Goal: Book appointment/travel/reservation

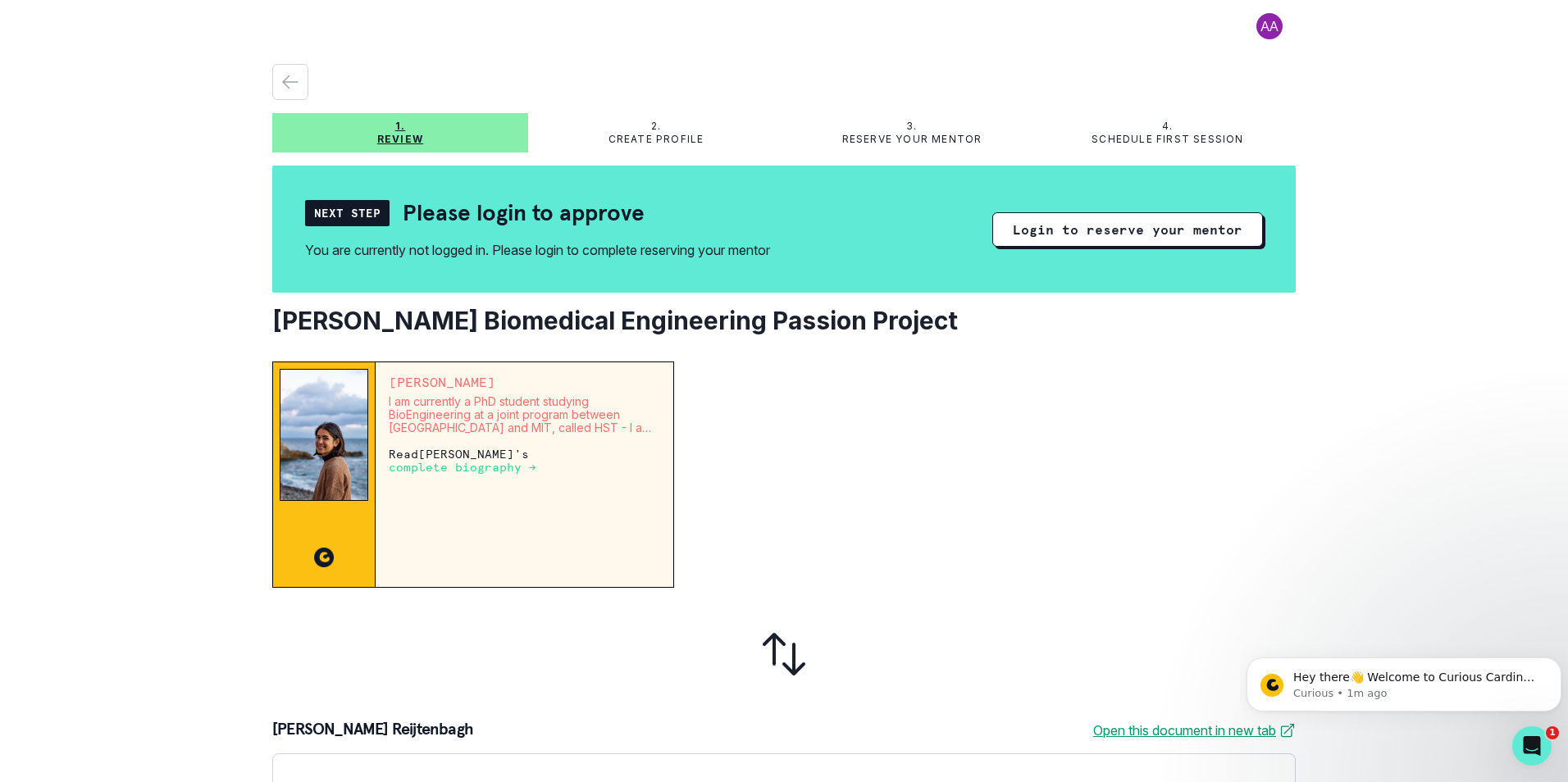
click at [373, 216] on div "Next Step" at bounding box center [347, 213] width 85 height 26
click at [1173, 230] on button "Login to reserve your mentor" at bounding box center [1128, 230] width 271 height 35
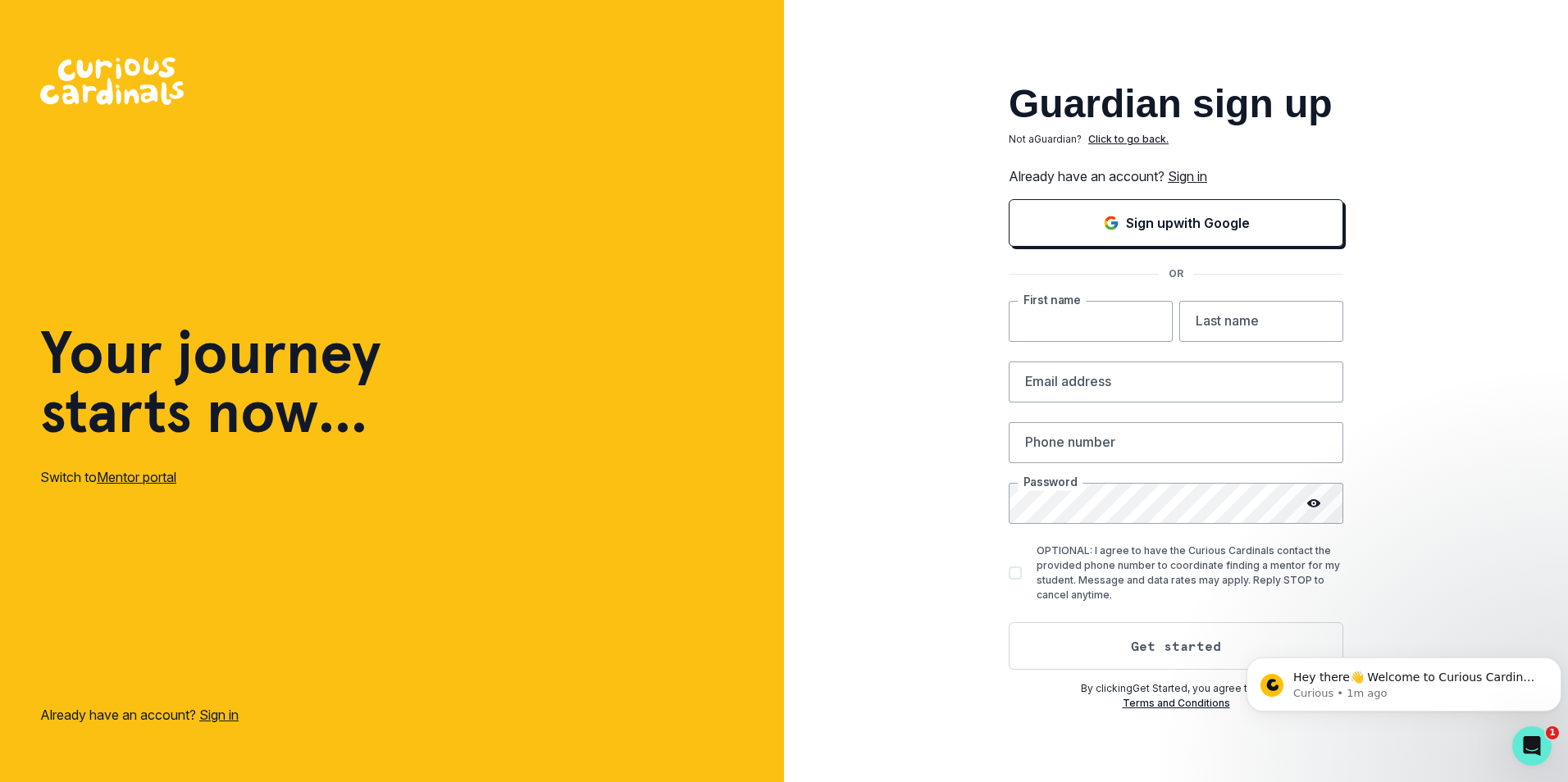
click at [1093, 313] on input "text" at bounding box center [1091, 321] width 164 height 41
click at [1193, 175] on link "Sign in" at bounding box center [1187, 176] width 39 height 16
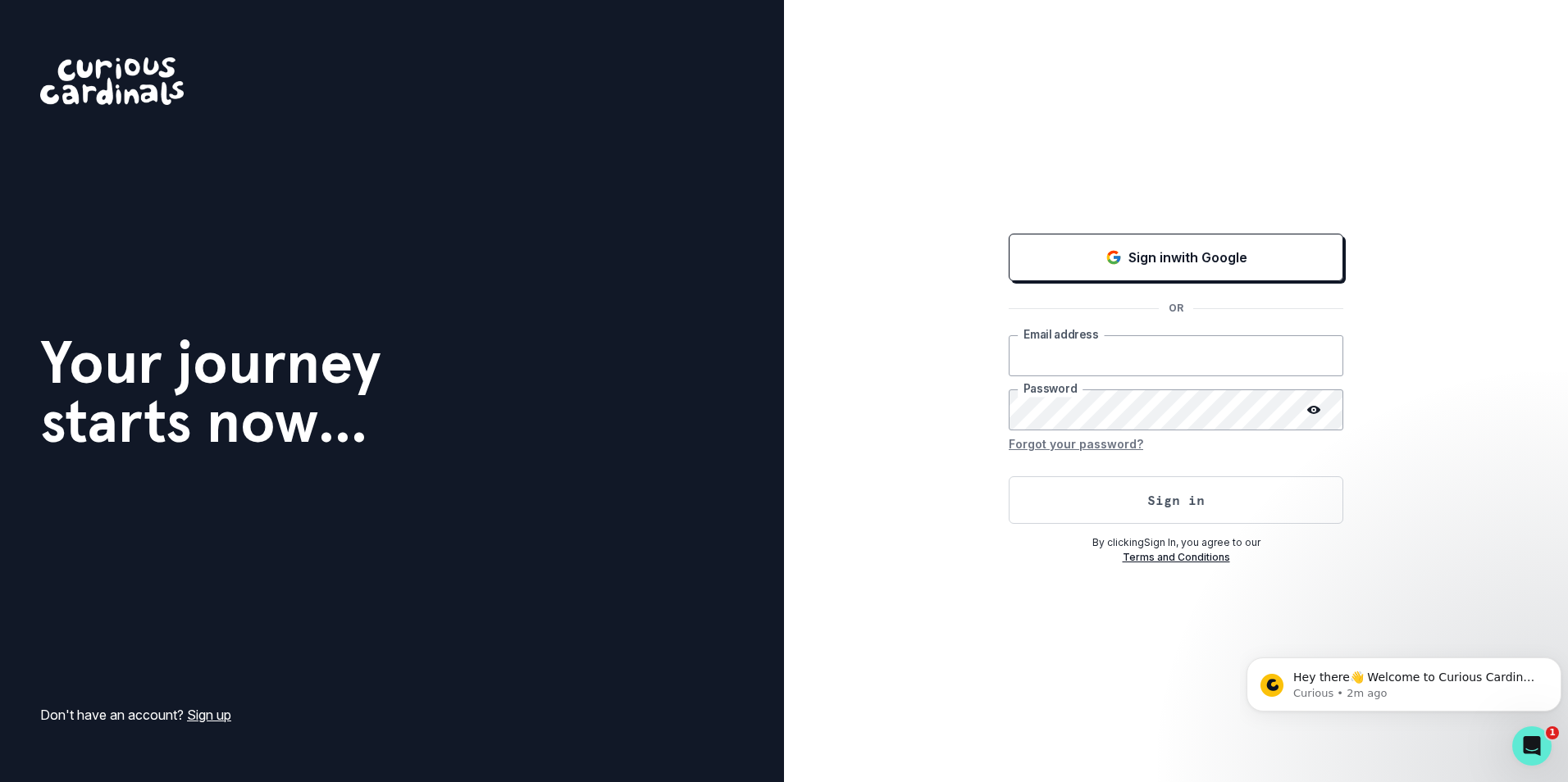
paste input "[EMAIL_ADDRESS][PERSON_NAME][DOMAIN_NAME]"
type input "[EMAIL_ADDRESS][PERSON_NAME][DOMAIN_NAME]"
click at [1180, 488] on button "Sign in" at bounding box center [1176, 500] width 335 height 47
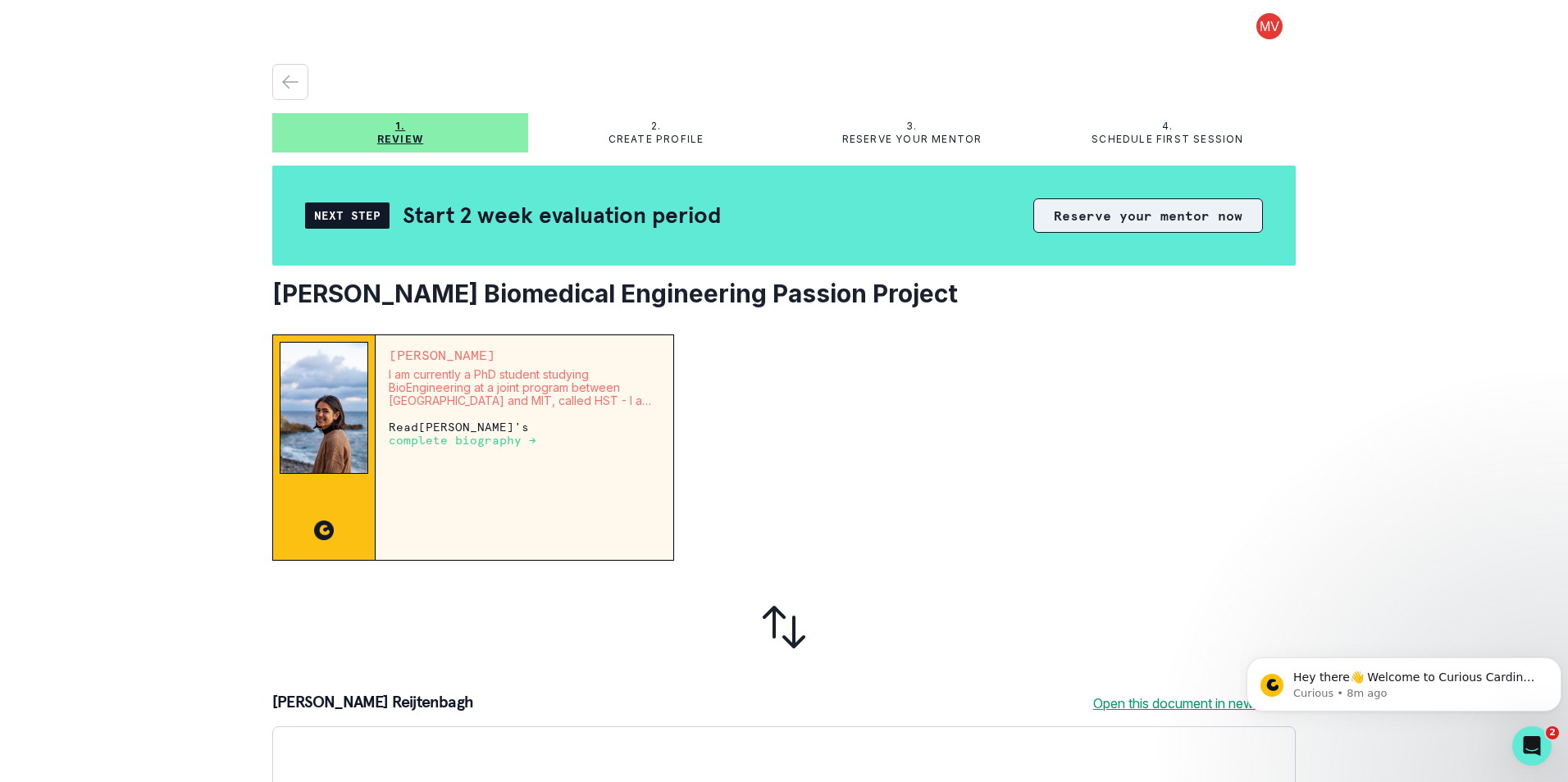
click at [1198, 226] on button "Reserve your mentor now" at bounding box center [1148, 216] width 229 height 35
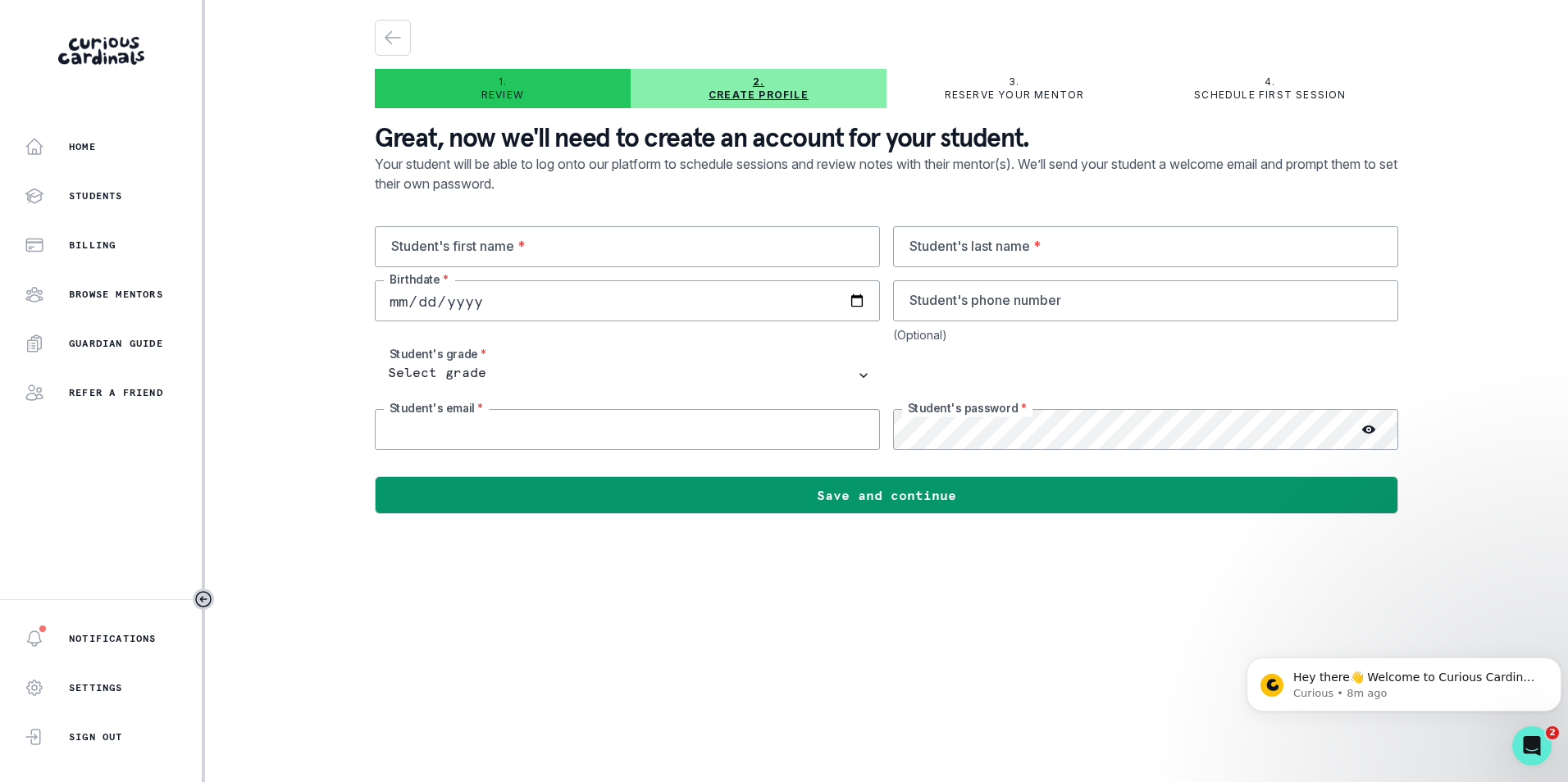
type input "[EMAIL_ADDRESS][PERSON_NAME][DOMAIN_NAME]"
click at [752, 255] on input "text" at bounding box center [627, 246] width 505 height 41
type input "[PERSON_NAME]"
type input "Reijtenbagh"
type input "[DATE]"
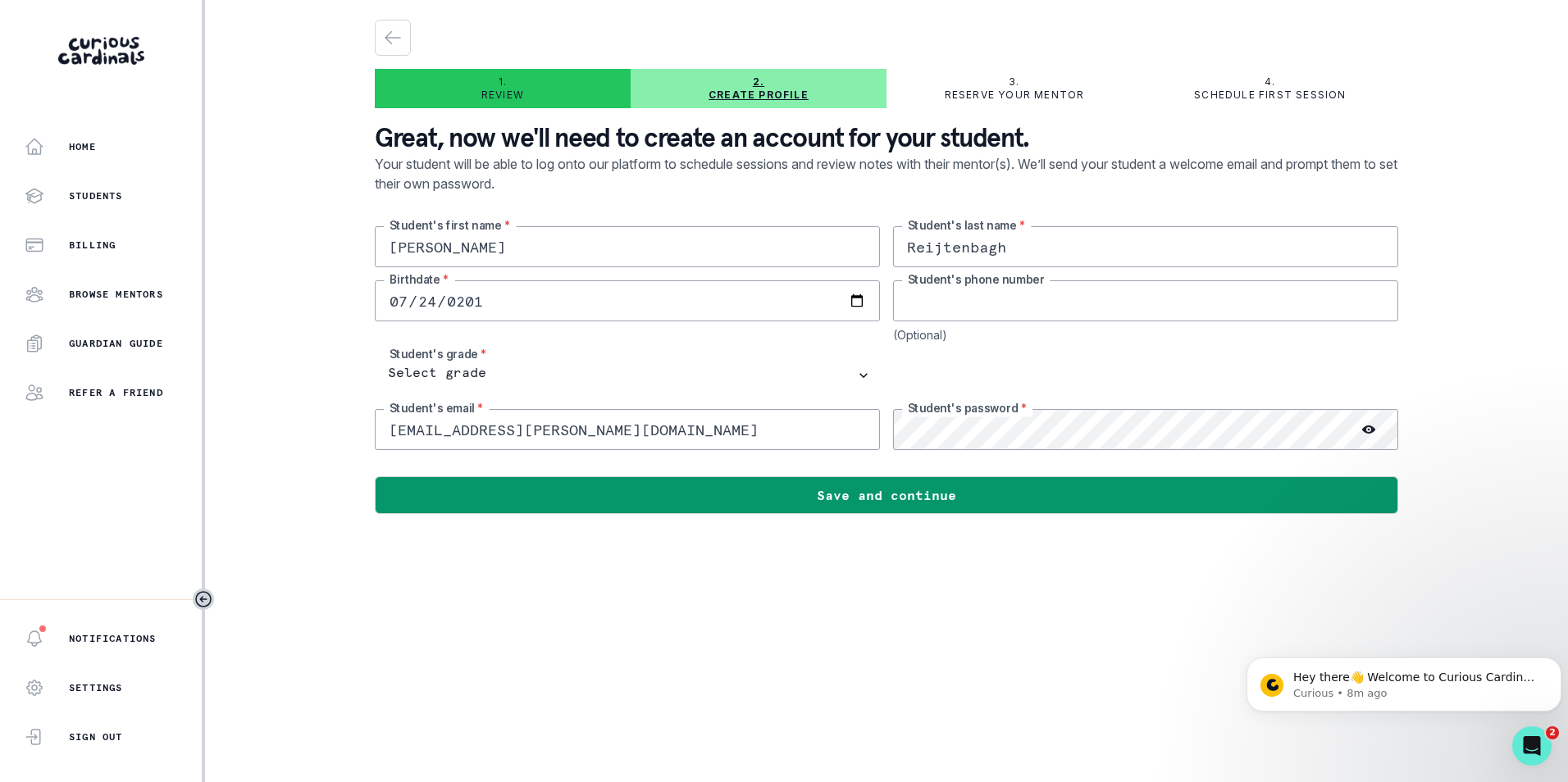
click at [1035, 306] on input "tel" at bounding box center [1145, 300] width 505 height 41
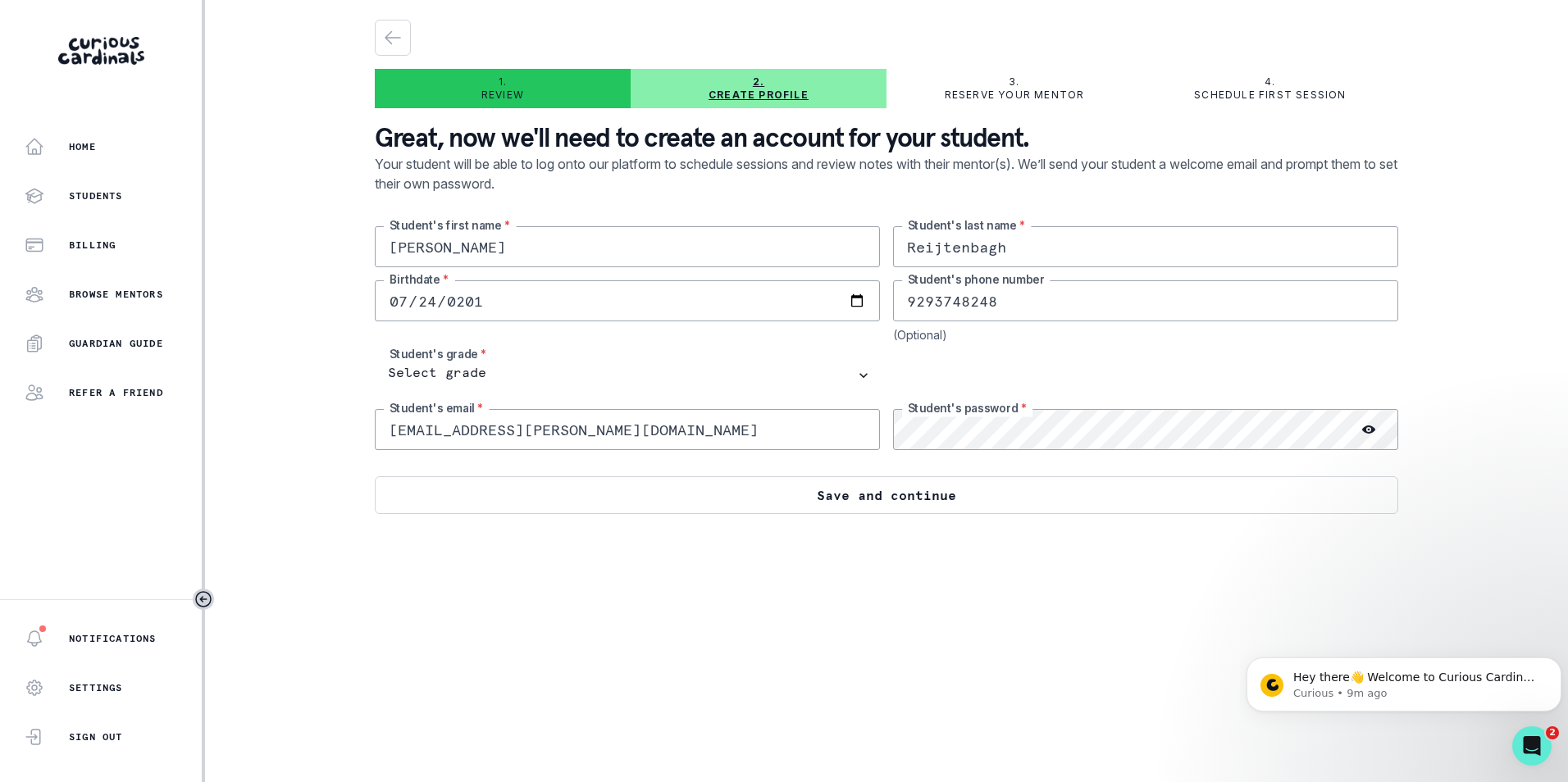
type input "9293748248"
click at [851, 486] on button "Save and continue" at bounding box center [886, 495] width 1023 height 37
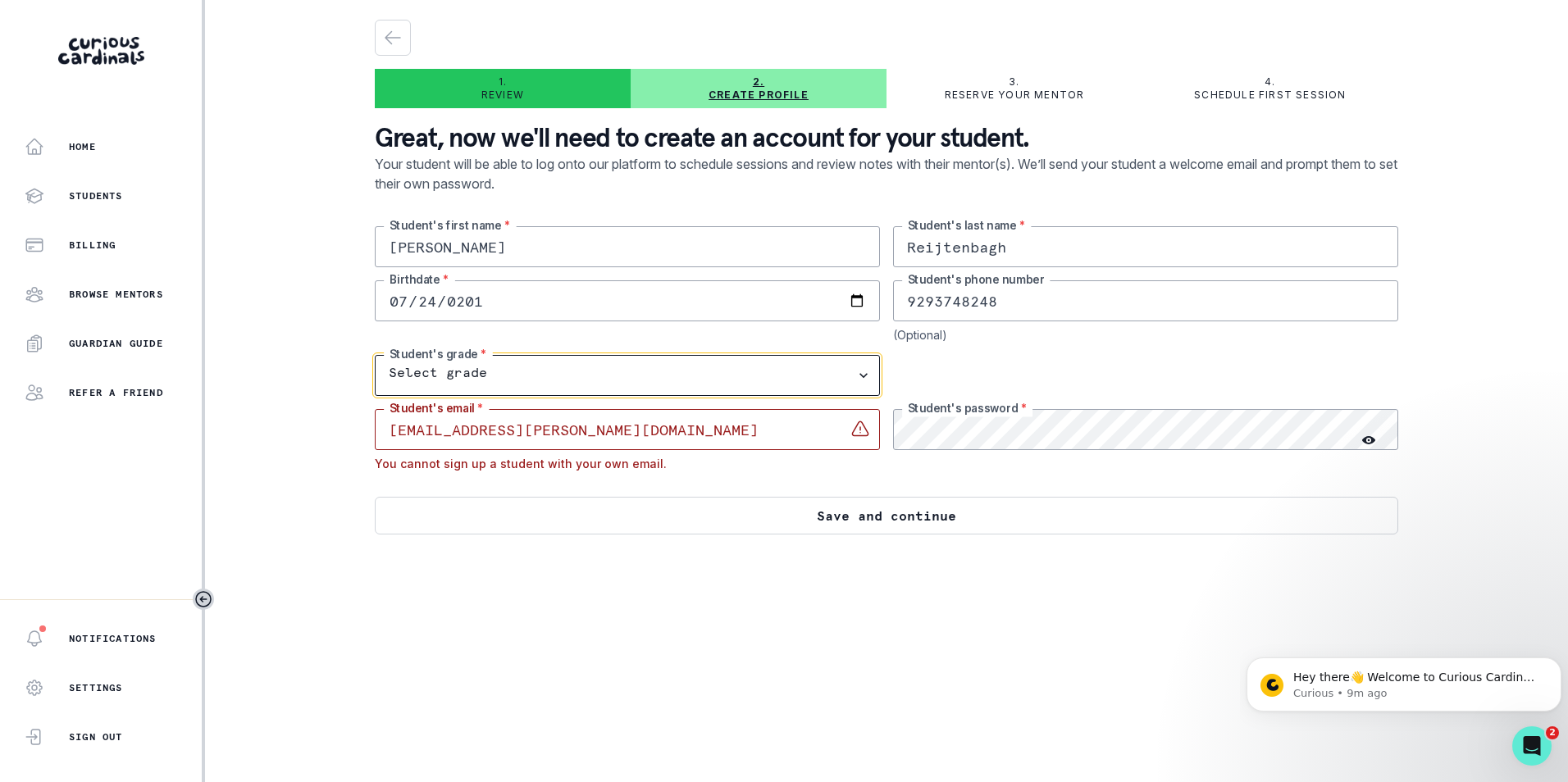
click at [851, 486] on div at bounding box center [886, 484] width 1023 height 26
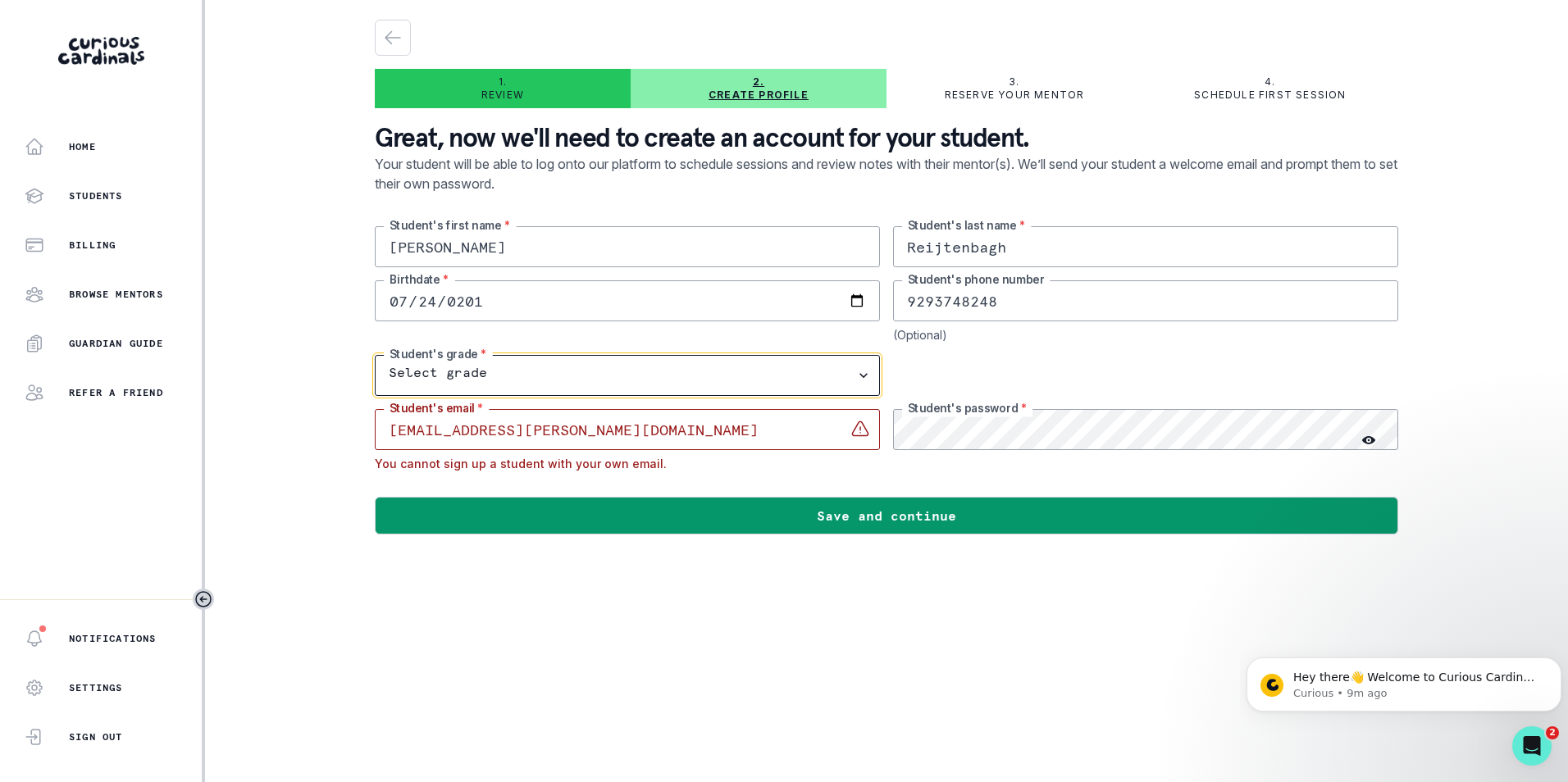
click at [542, 369] on select "Select grade 1st Grade 2nd Grade 3rd Grade 4th Grade 5th Grade 6th Grade 7th Gr…" at bounding box center [627, 375] width 505 height 41
click at [659, 367] on select "Select grade 1st Grade 2nd Grade 3rd Grade 4th Grade 5th Grade 6th Grade 7th Gr…" at bounding box center [627, 375] width 505 height 41
select select "8th Grade"
click at [375, 355] on select "Select grade 1st Grade 2nd Grade 3rd Grade 4th Grade 5th Grade 6th Grade 7th Gr…" at bounding box center [627, 375] width 505 height 41
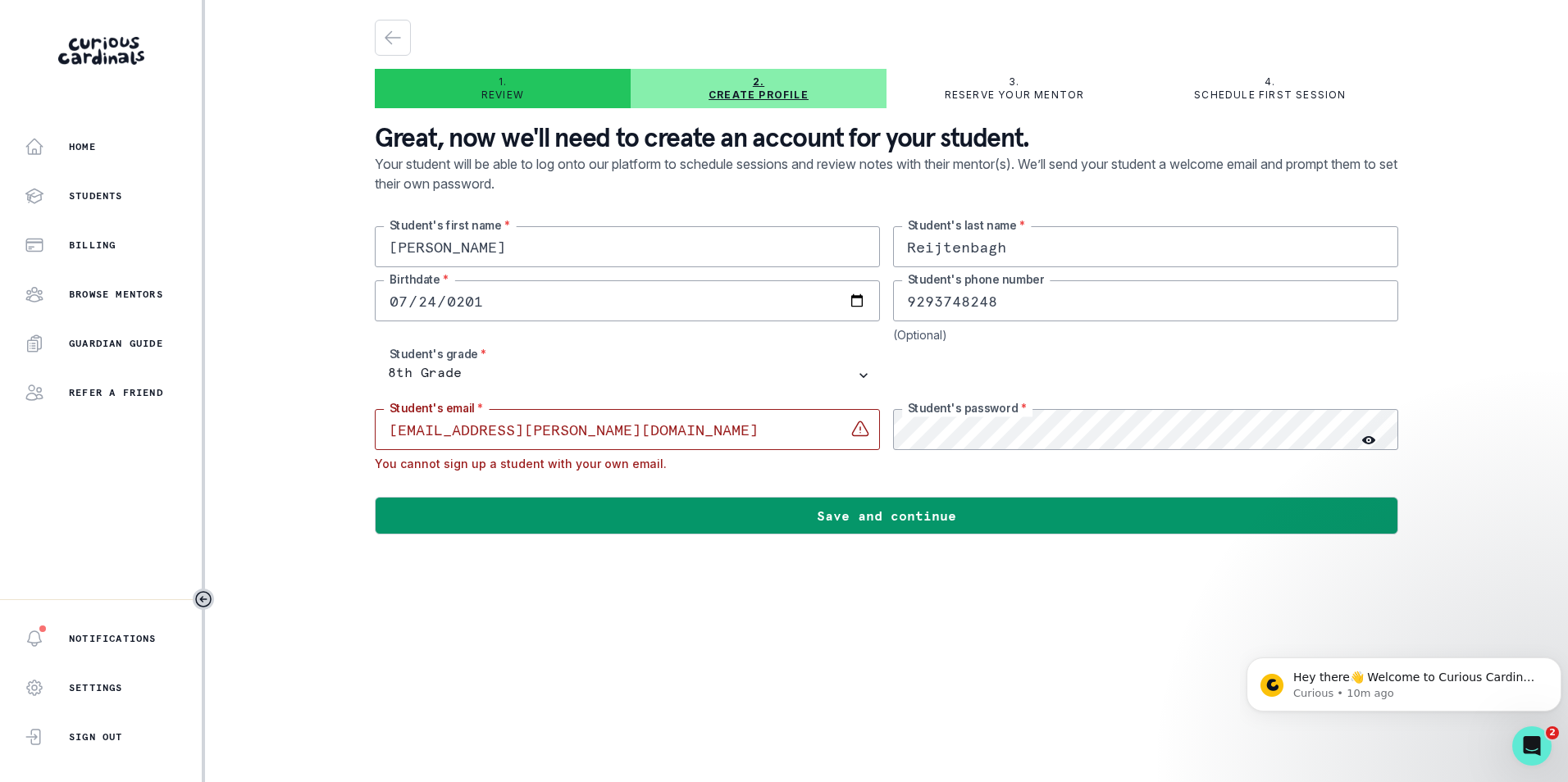
click at [1014, 672] on main "1. Review 2. Create profile 3. Reserve your mentor 4. Schedule first session Gr…" at bounding box center [887, 391] width 1050 height 782
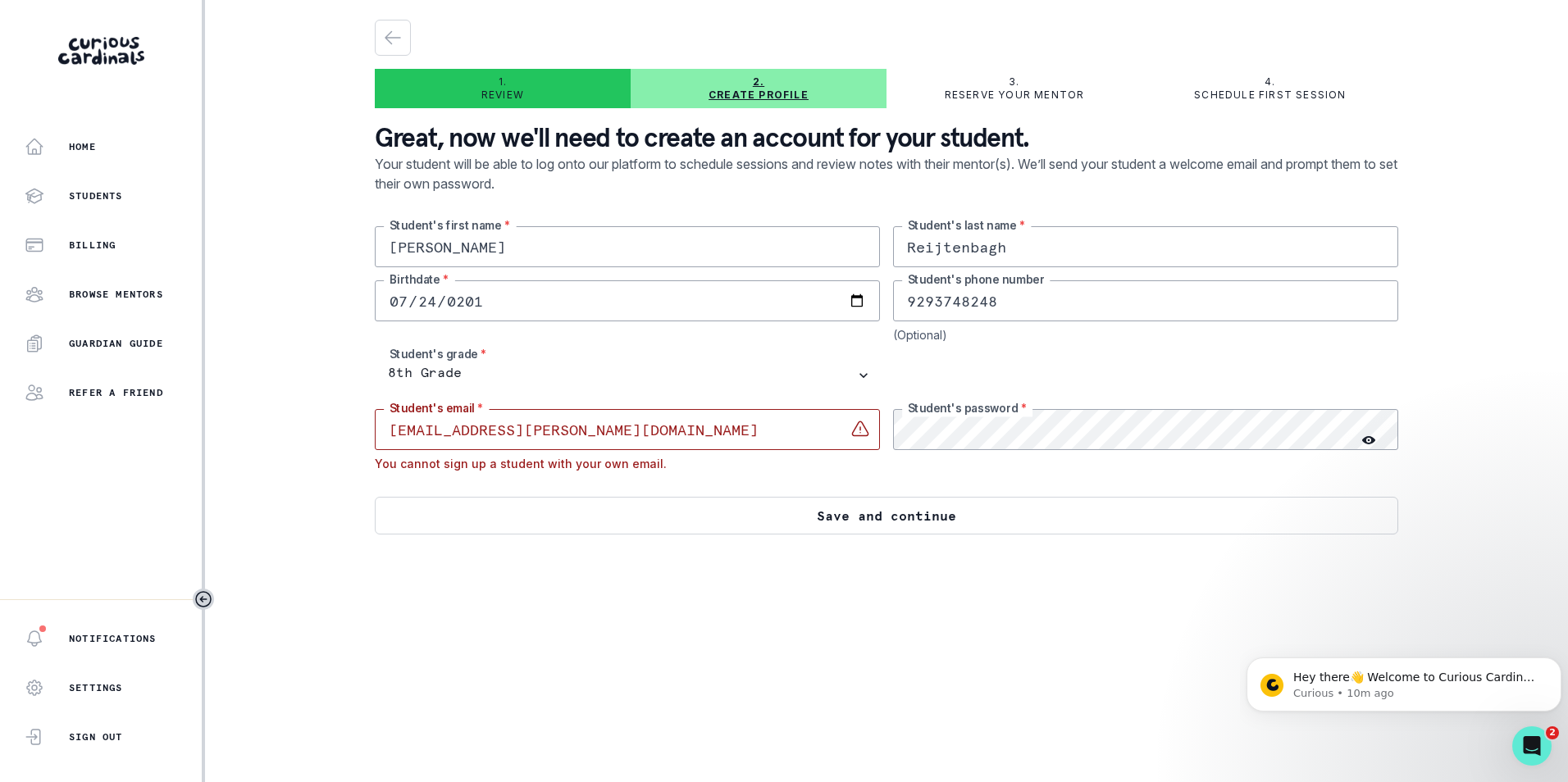
click at [996, 525] on button "Save and continue" at bounding box center [886, 515] width 1023 height 37
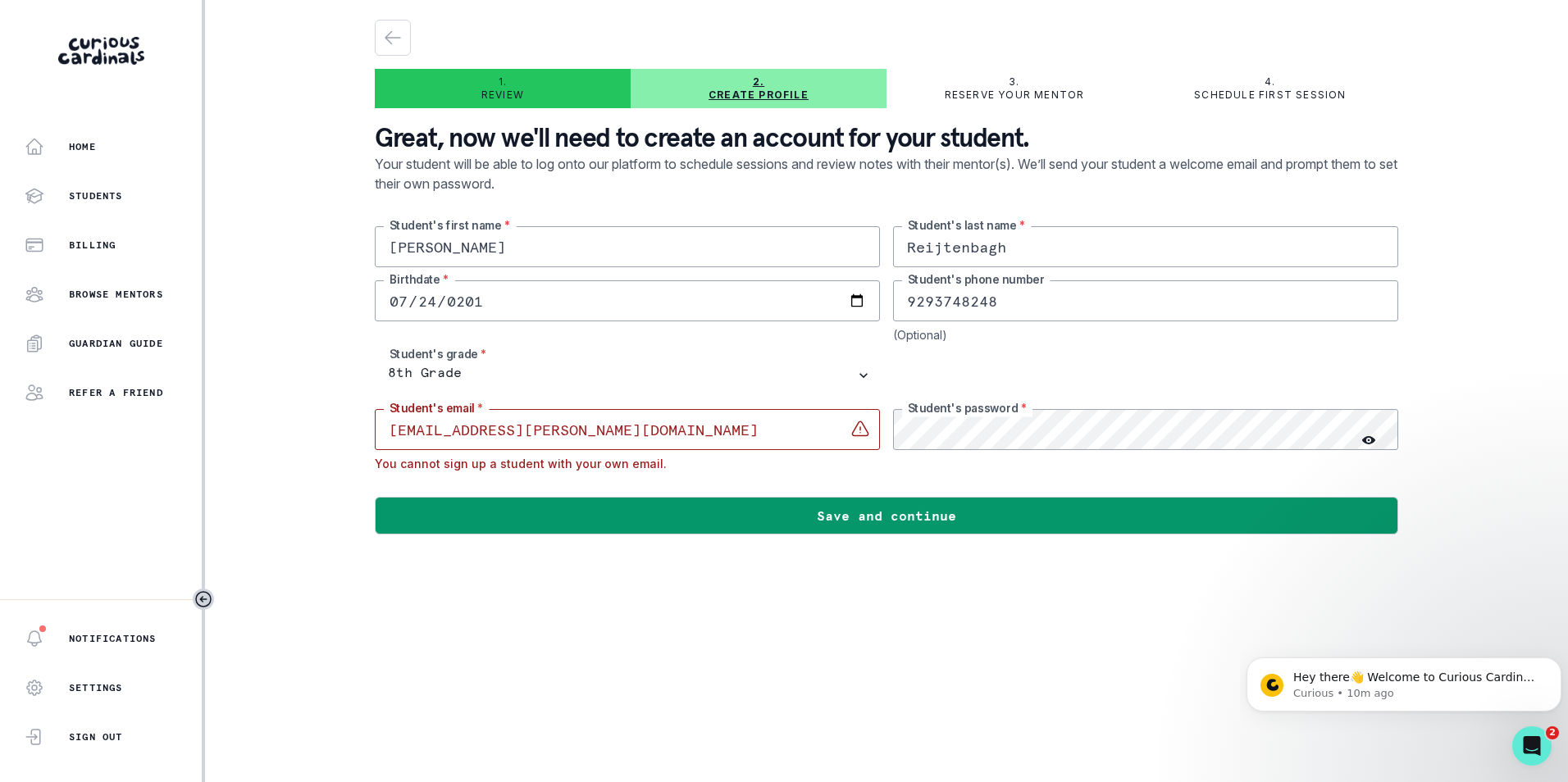
drag, startPoint x: 577, startPoint y: 431, endPoint x: 283, endPoint y: 409, distance: 294.8
click at [283, 410] on div "Home Students Billing Browse Mentors Guardian Guide Refer a friend Notification…" at bounding box center [784, 391] width 1568 height 782
click at [724, 422] on input "email" at bounding box center [627, 429] width 505 height 41
paste input "[PERSON_NAME][EMAIL_ADDRESS][DOMAIN_NAME]"
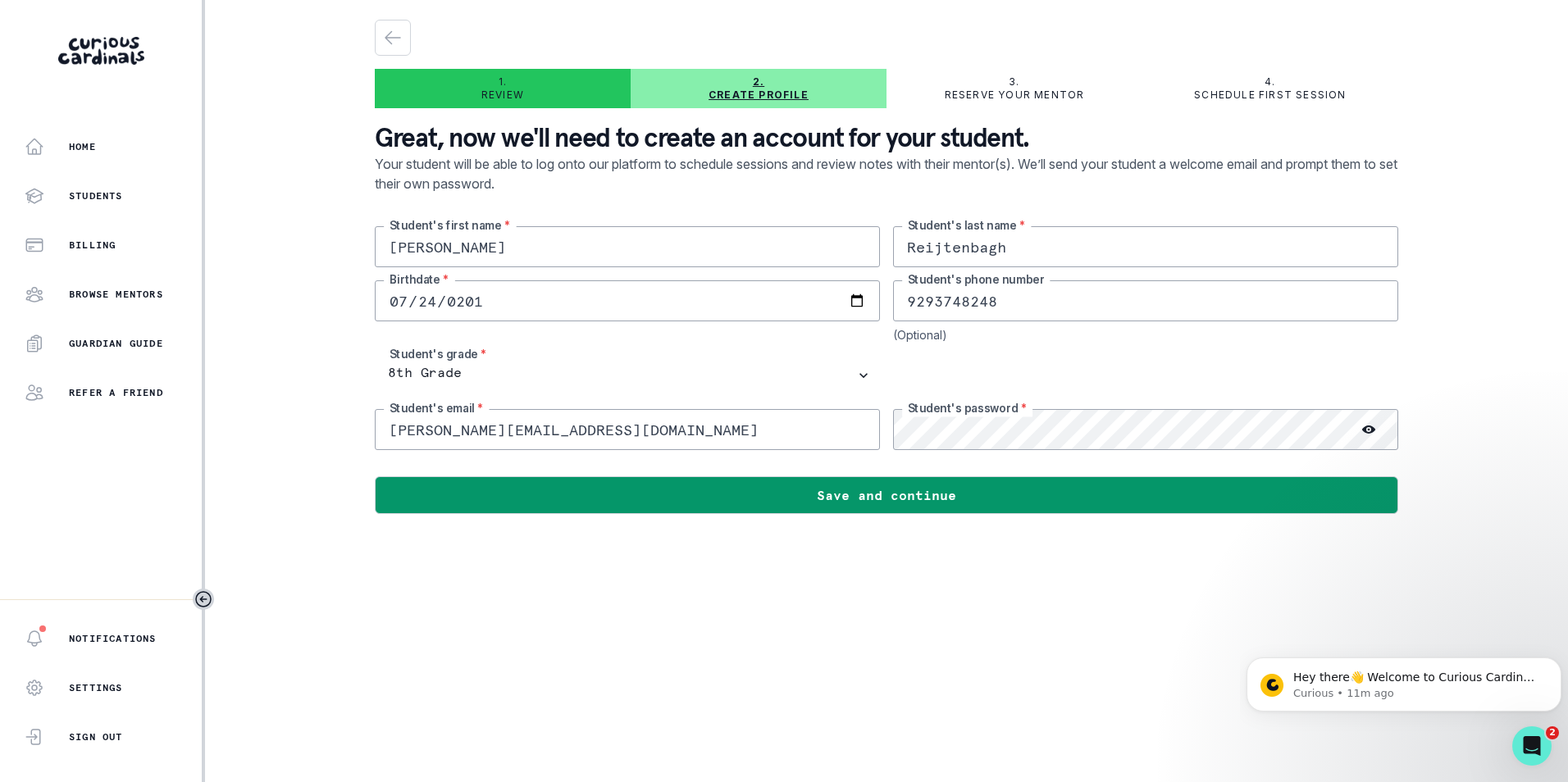
type input "[PERSON_NAME][EMAIL_ADDRESS][DOMAIN_NAME]"
click at [1166, 363] on div at bounding box center [1145, 375] width 505 height 41
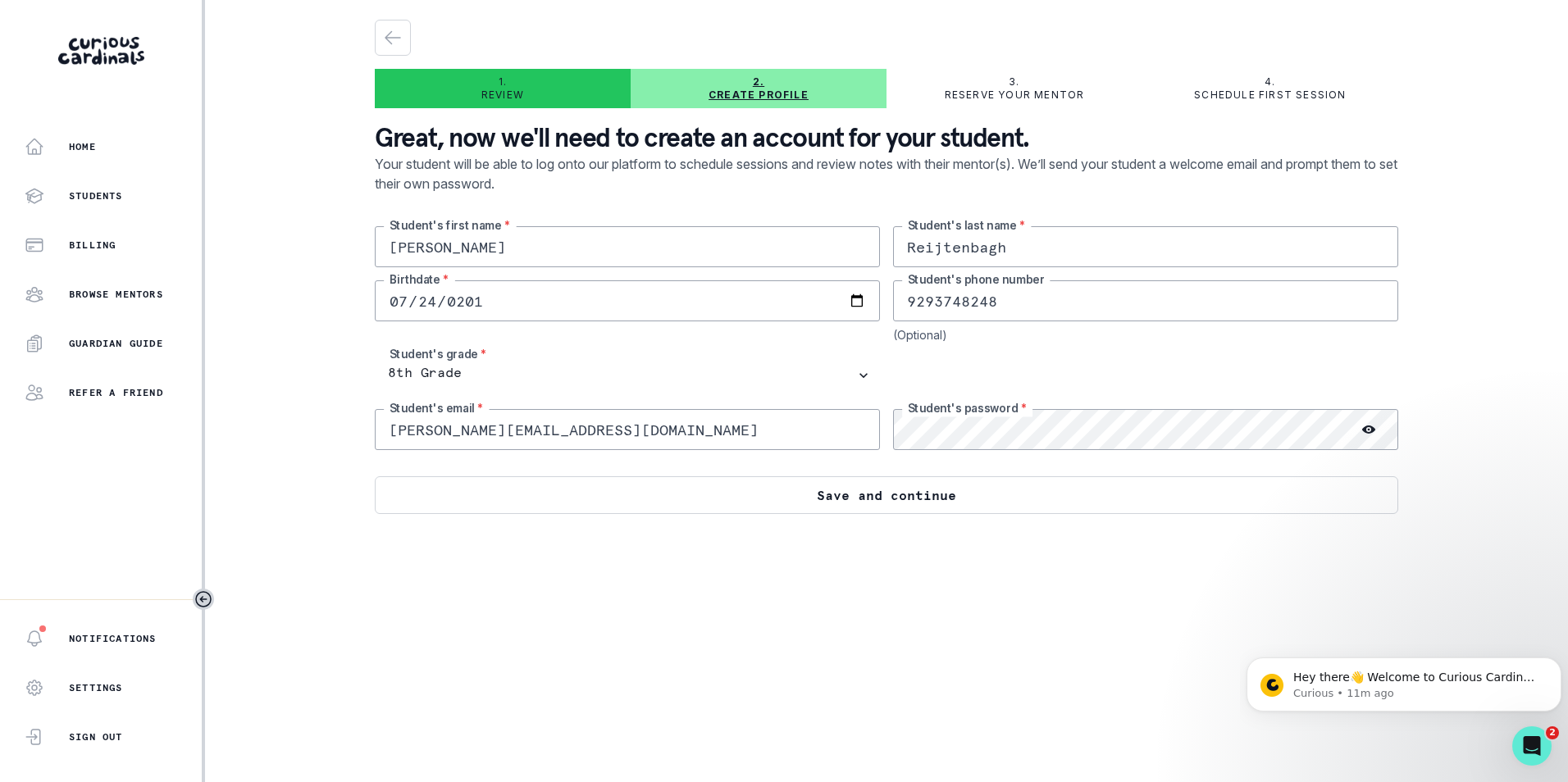
click at [955, 489] on button "Save and continue" at bounding box center [886, 495] width 1023 height 37
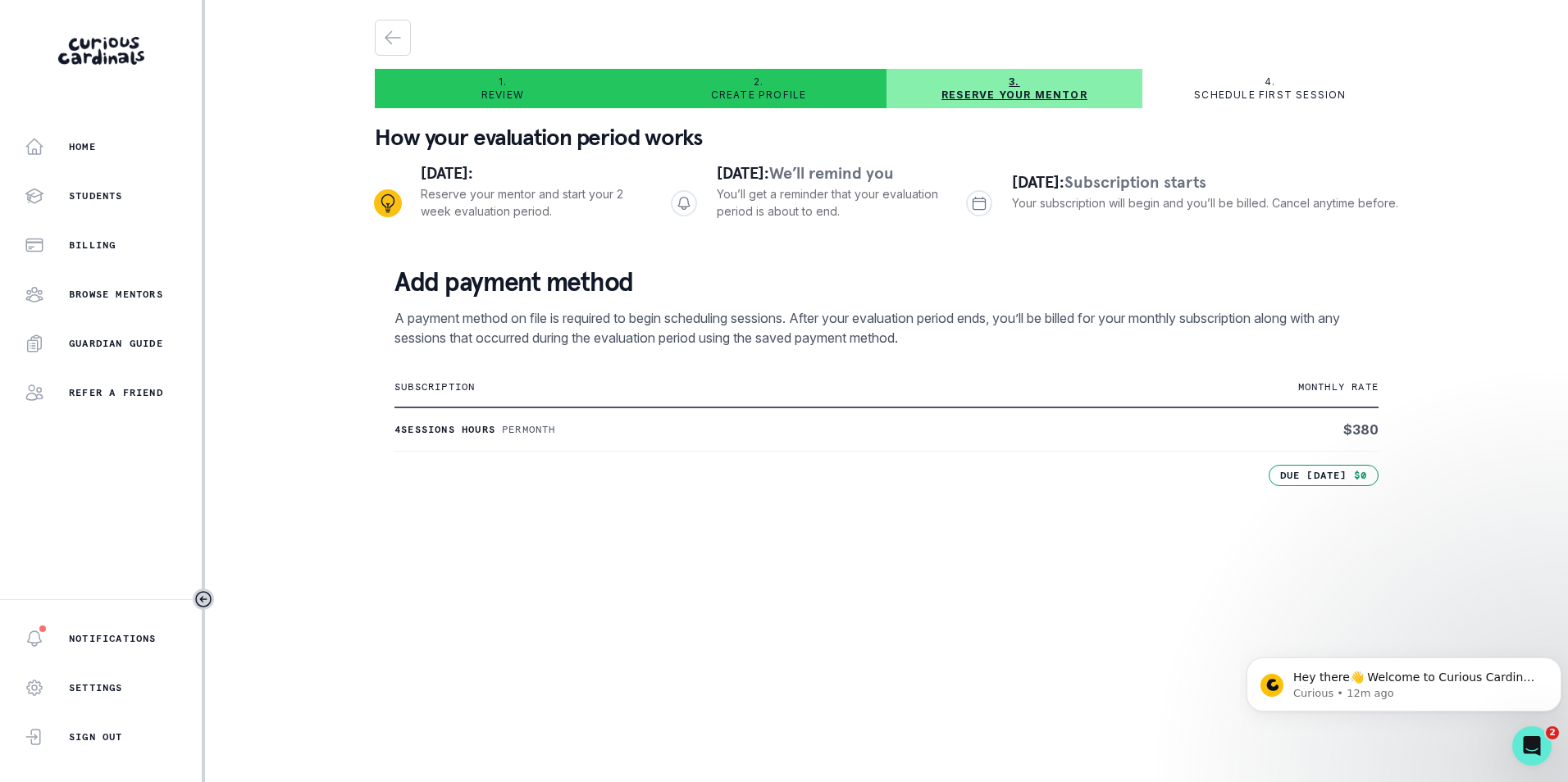
click at [765, 85] on div "2. Create profile" at bounding box center [758, 88] width 256 height 26
click at [405, 35] on div "button" at bounding box center [393, 38] width 35 height 20
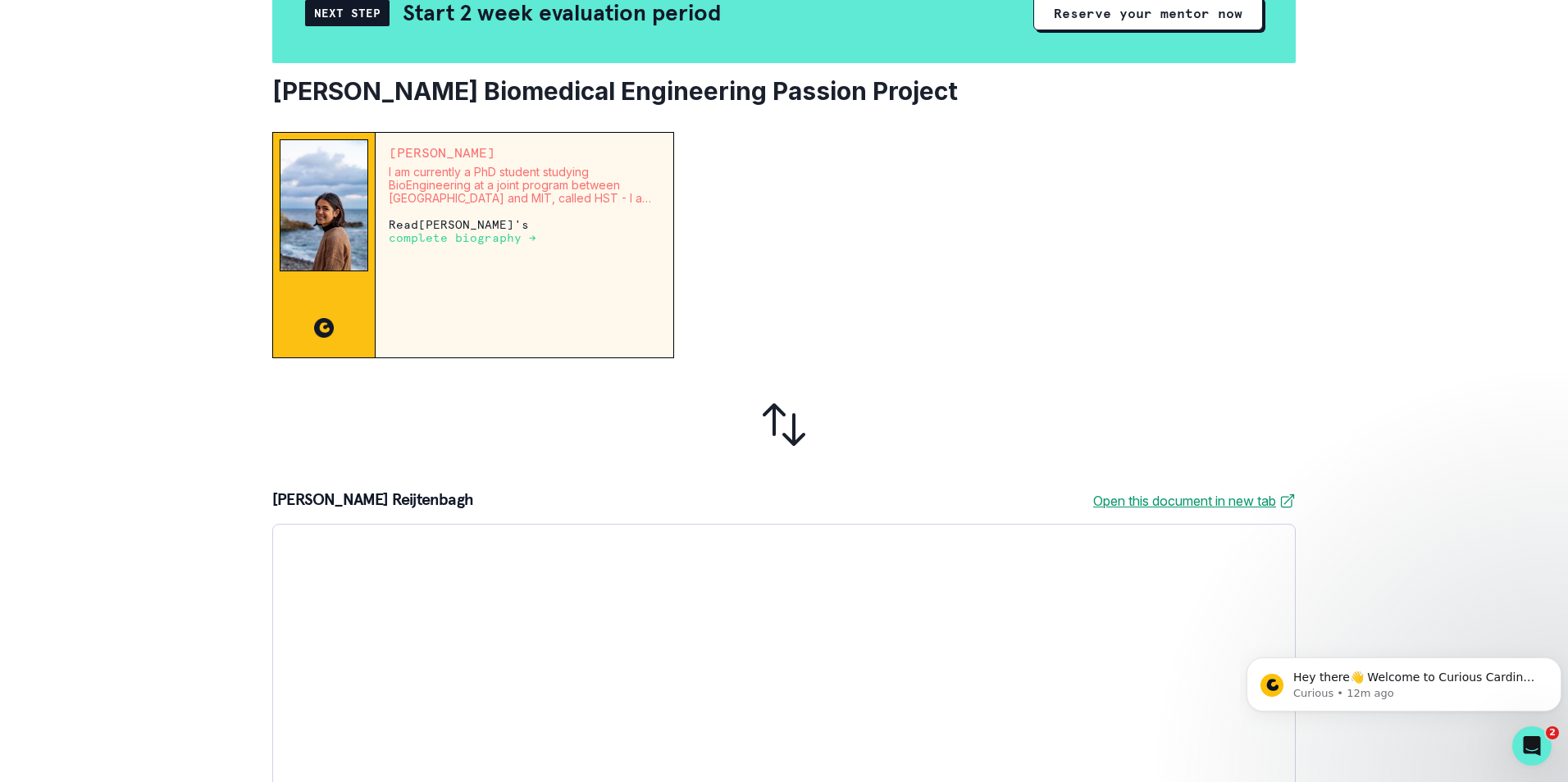
scroll to position [33, 0]
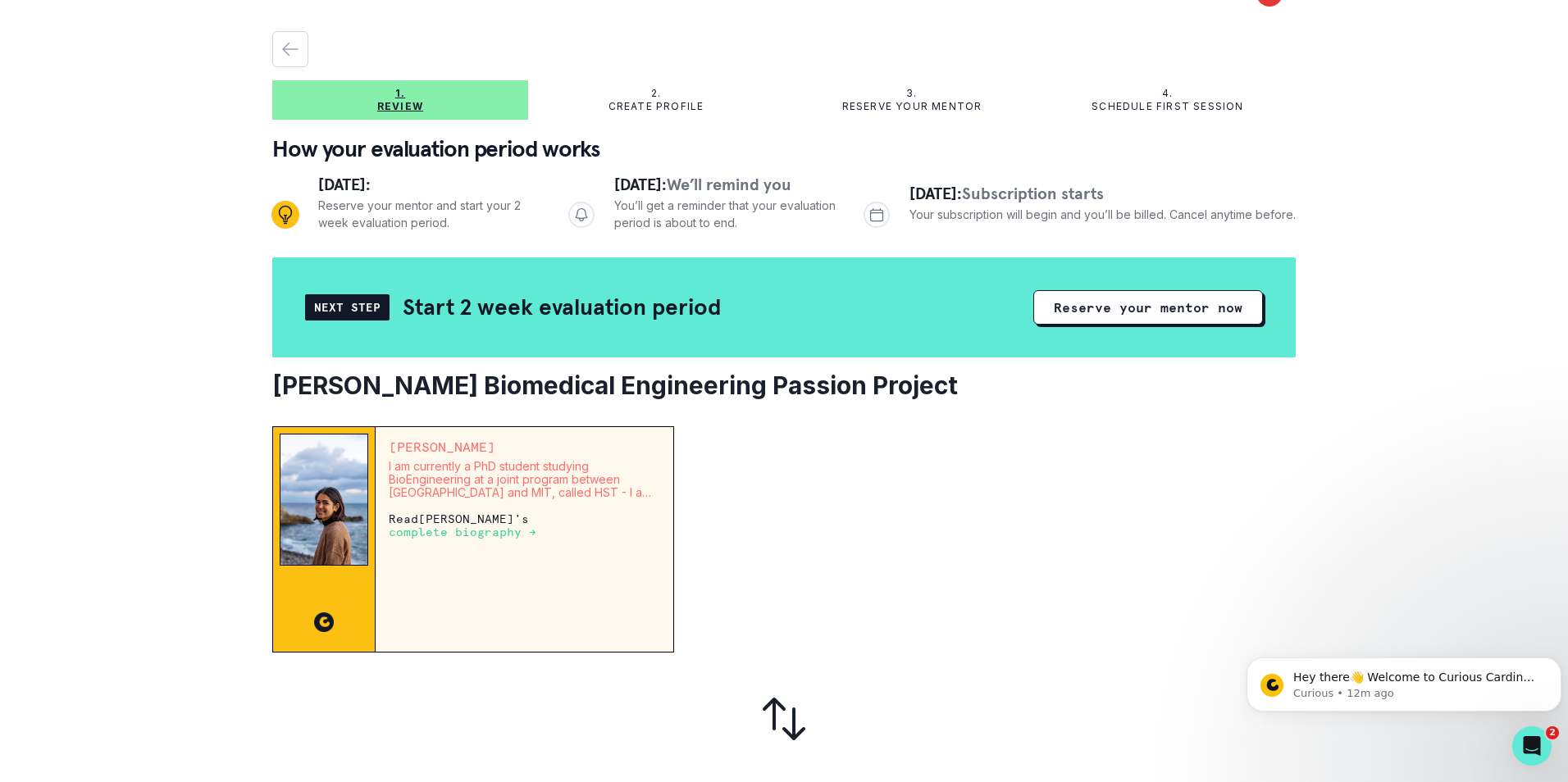
click at [1181, 333] on div "Next Step Start 2 week evaluation period Reserve your mentor now" at bounding box center [783, 307] width 1023 height 100
click at [1180, 313] on button "Reserve your mentor now" at bounding box center [1148, 307] width 229 height 35
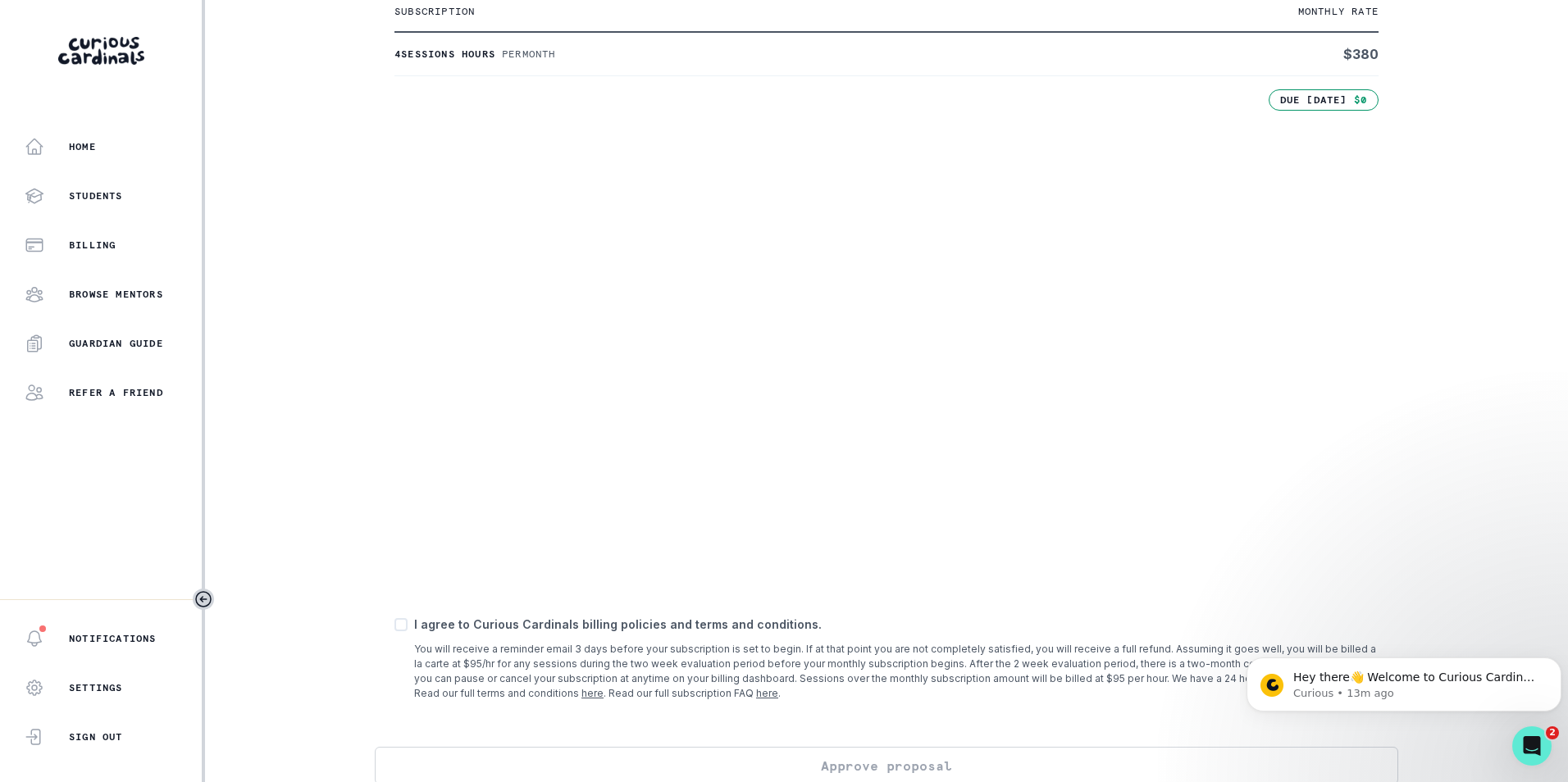
scroll to position [397, 0]
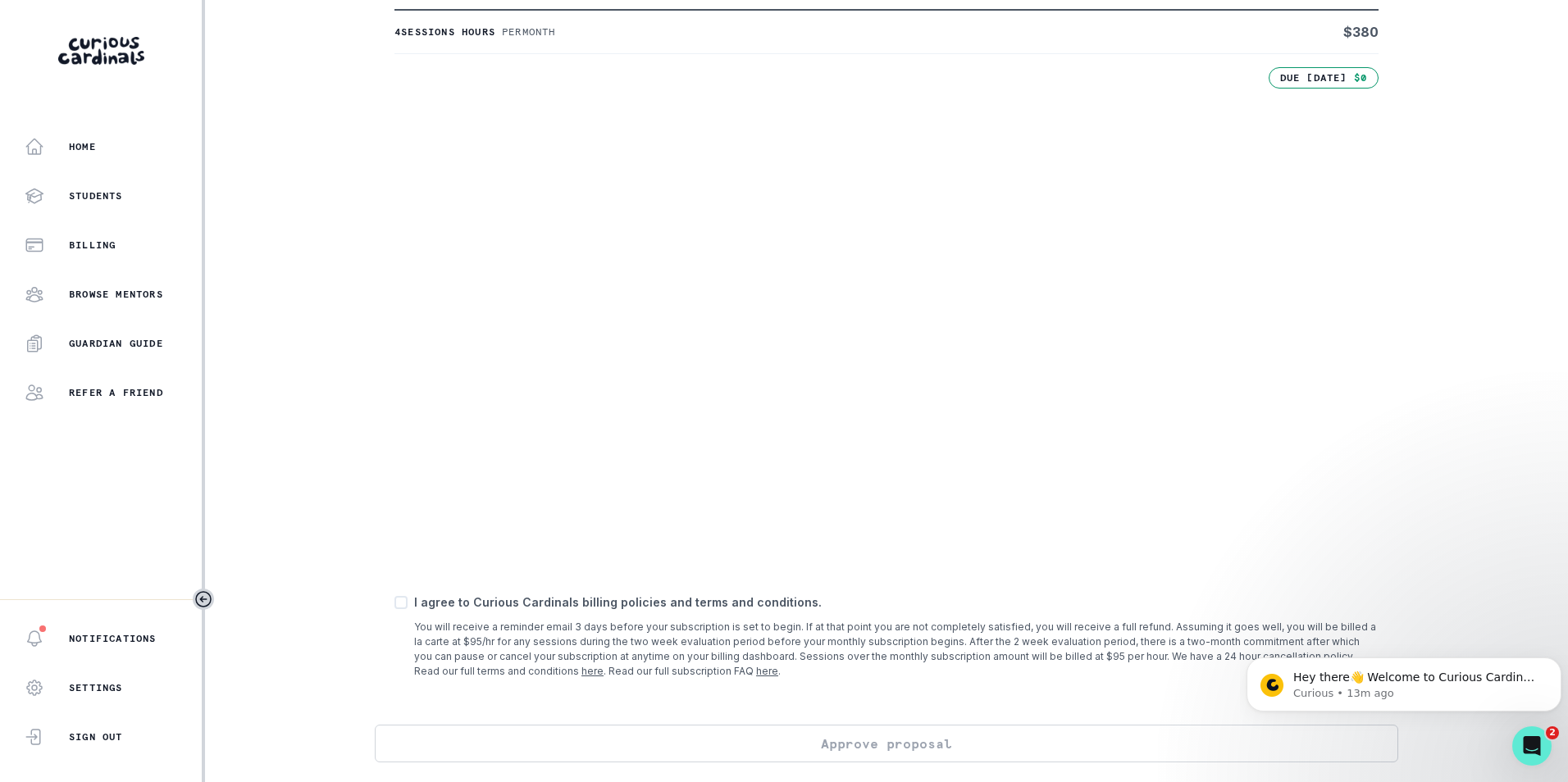
click at [267, 506] on div "Home Students Billing Browse Mentors Guardian Guide Refer a friend Notification…" at bounding box center [784, 391] width 1568 height 782
click at [396, 599] on span at bounding box center [401, 603] width 13 height 13
click at [395, 603] on input "checkbox" at bounding box center [394, 603] width 1 height 1
checkbox input "true"
click at [914, 747] on button "Approve proposal" at bounding box center [886, 743] width 1023 height 37
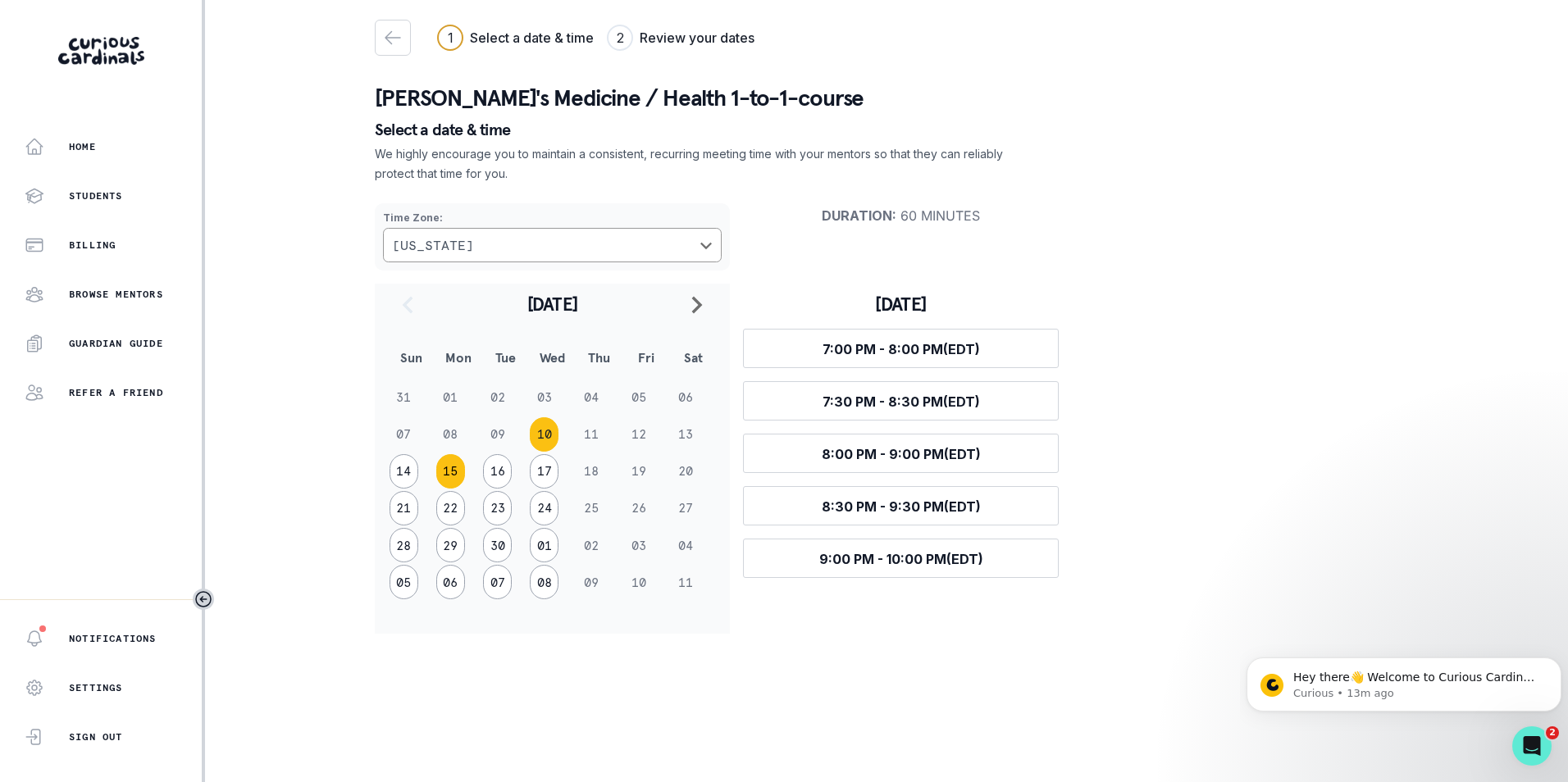
click at [448, 471] on button "15" at bounding box center [451, 472] width 29 height 35
click at [964, 348] on span "7:00 PM - 8:00 PM (EDT)" at bounding box center [900, 349] width 157 height 16
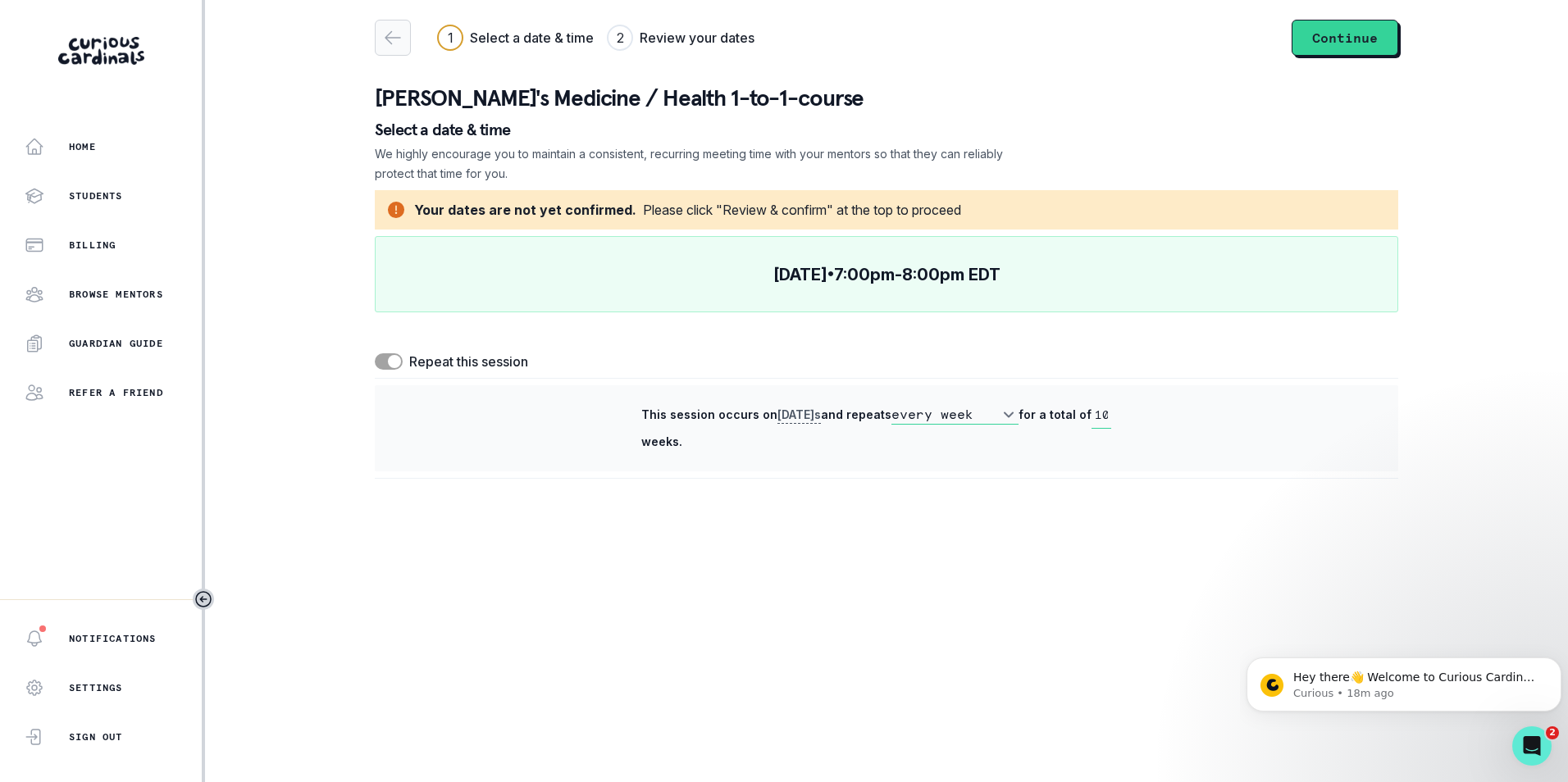
click at [397, 42] on icon "button" at bounding box center [393, 38] width 20 height 20
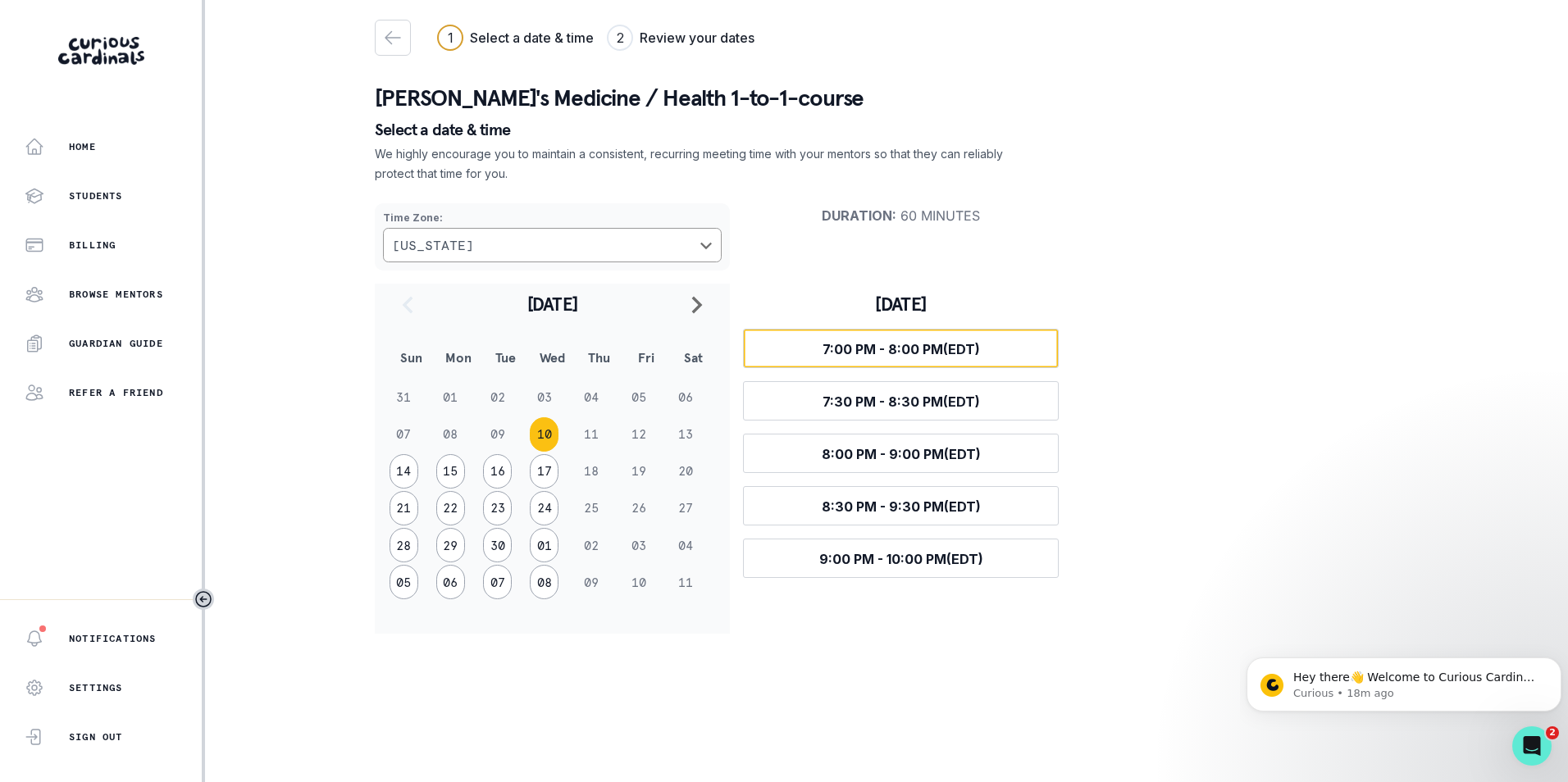
click at [964, 355] on span "7:00 PM - 8:00 PM (EDT)" at bounding box center [900, 349] width 157 height 16
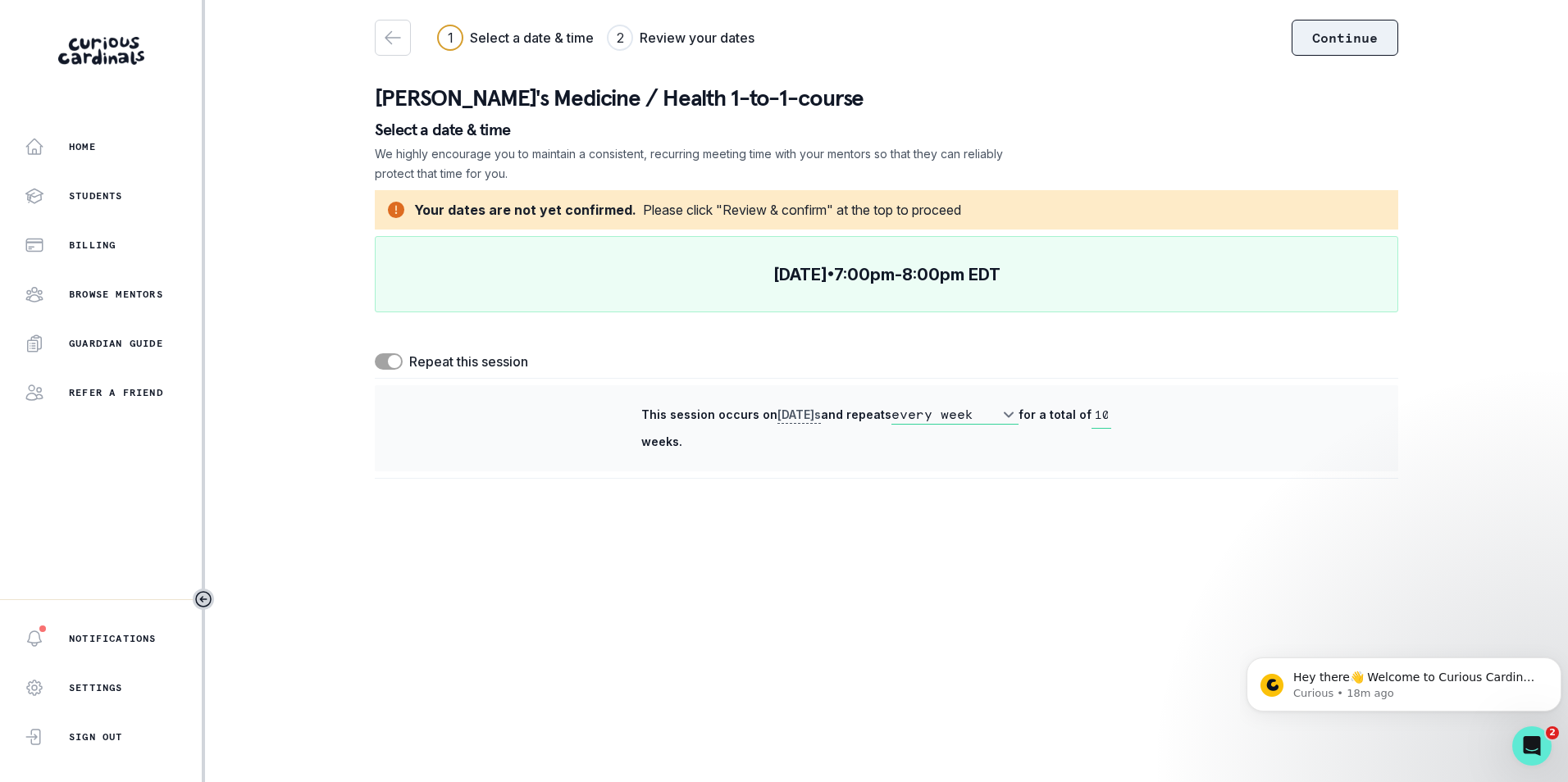
click at [1372, 32] on button "Continue" at bounding box center [1344, 38] width 106 height 36
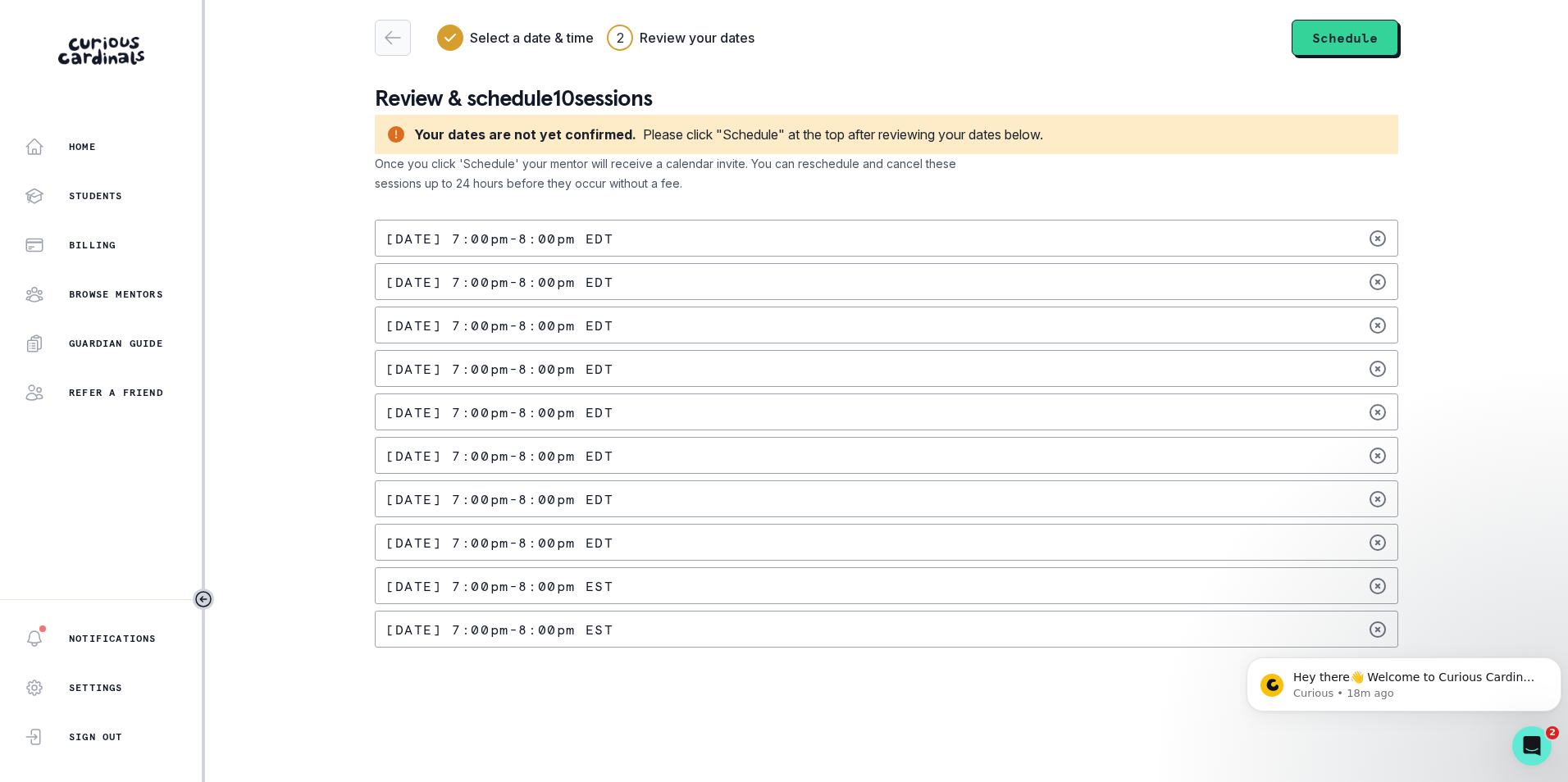
click at [401, 45] on icon "button" at bounding box center [393, 38] width 20 height 20
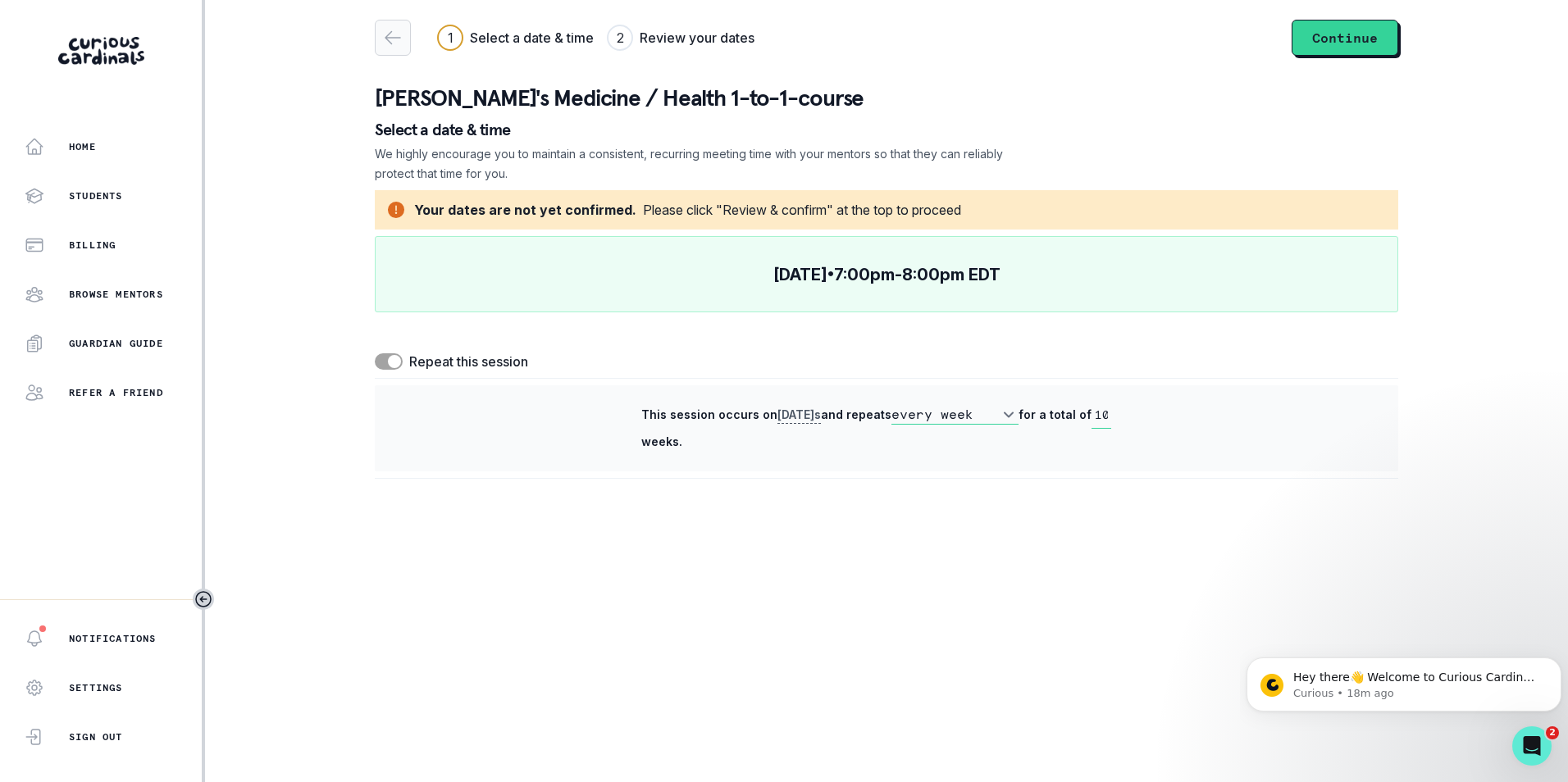
click at [401, 44] on icon "button" at bounding box center [393, 38] width 20 height 20
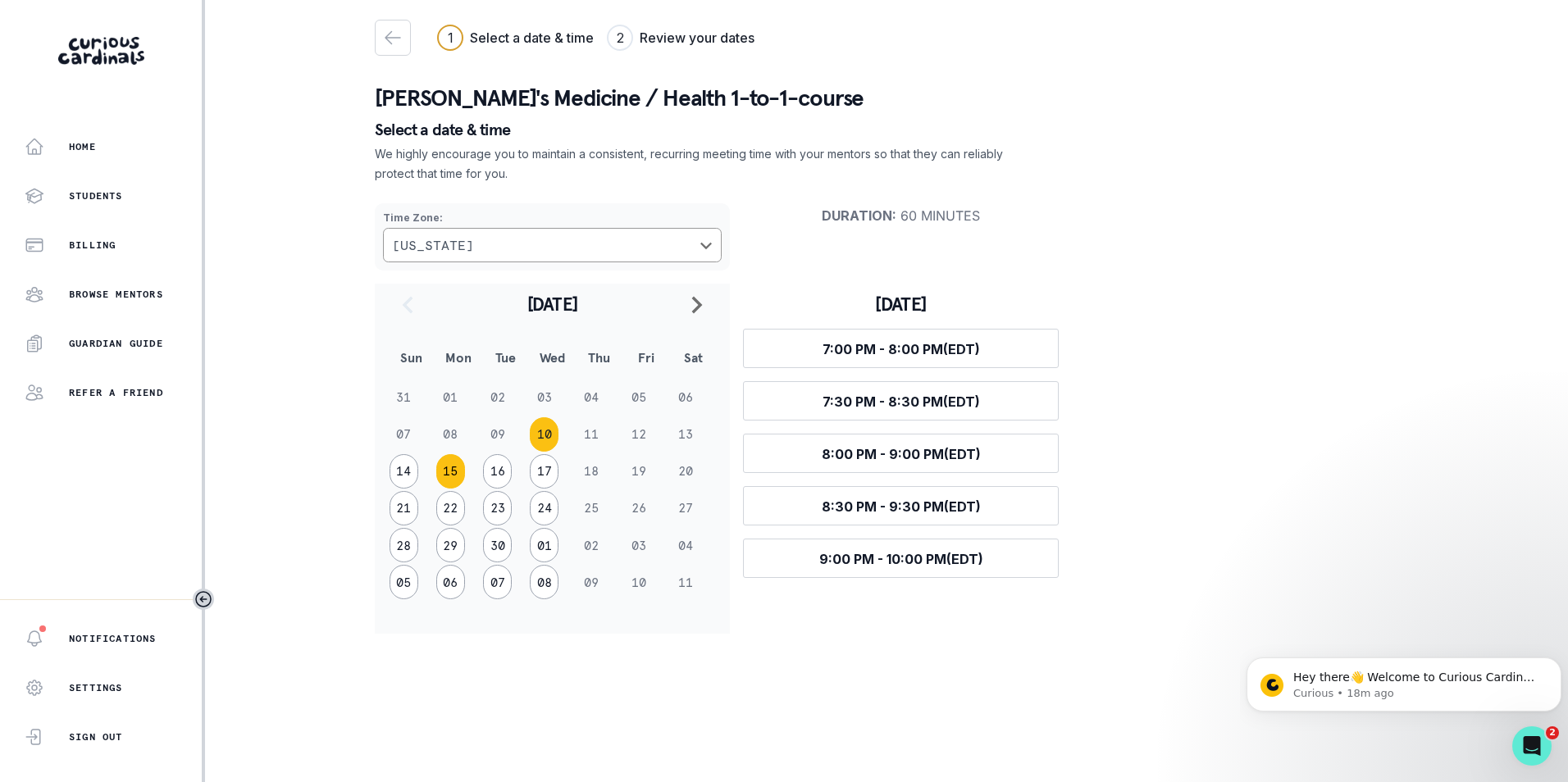
click at [450, 476] on button "15" at bounding box center [451, 472] width 29 height 35
click at [882, 348] on span "7:00 PM - 8:00 PM (EDT)" at bounding box center [900, 349] width 157 height 16
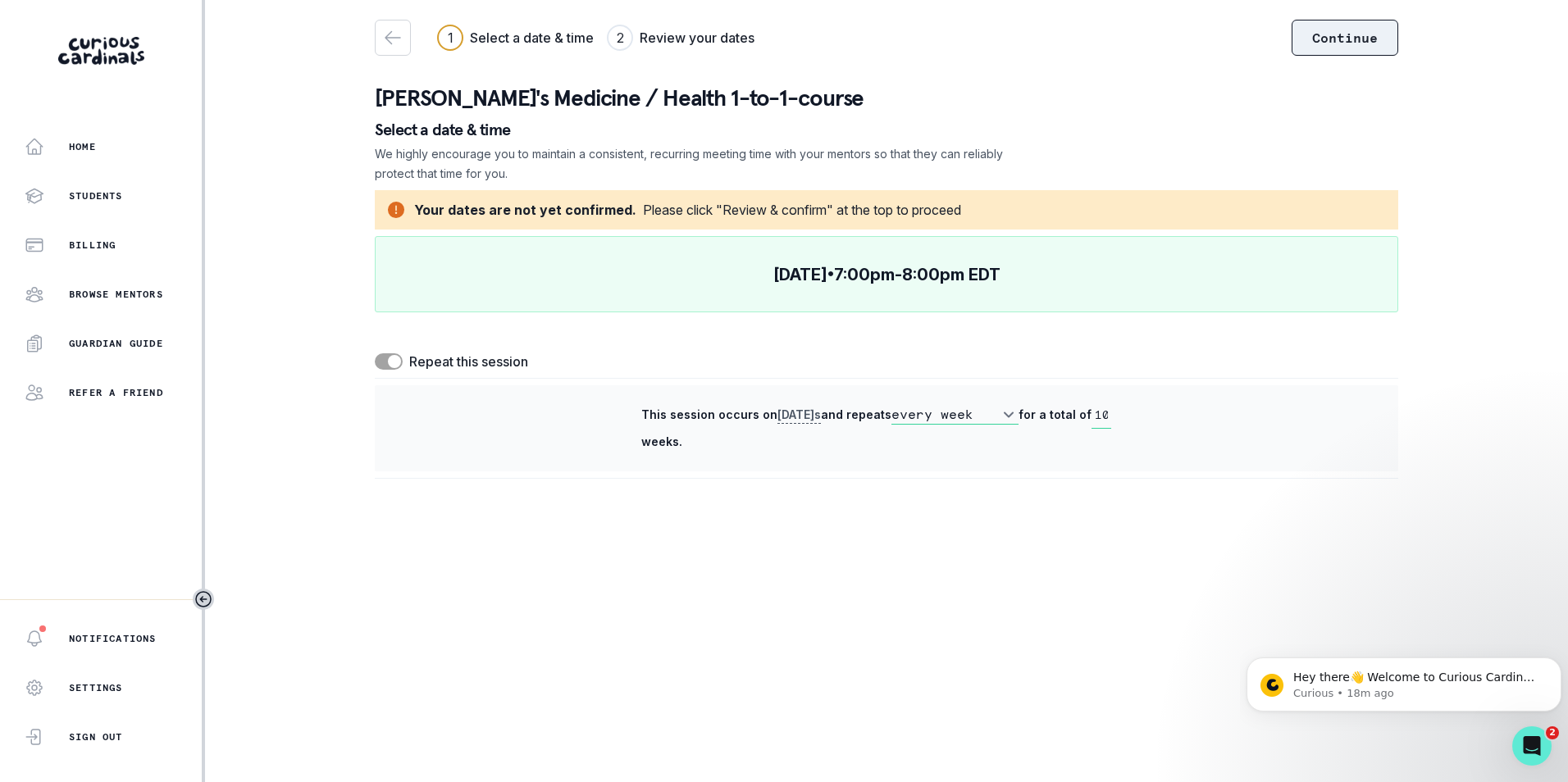
click at [1375, 36] on button "Continue" at bounding box center [1344, 38] width 106 height 36
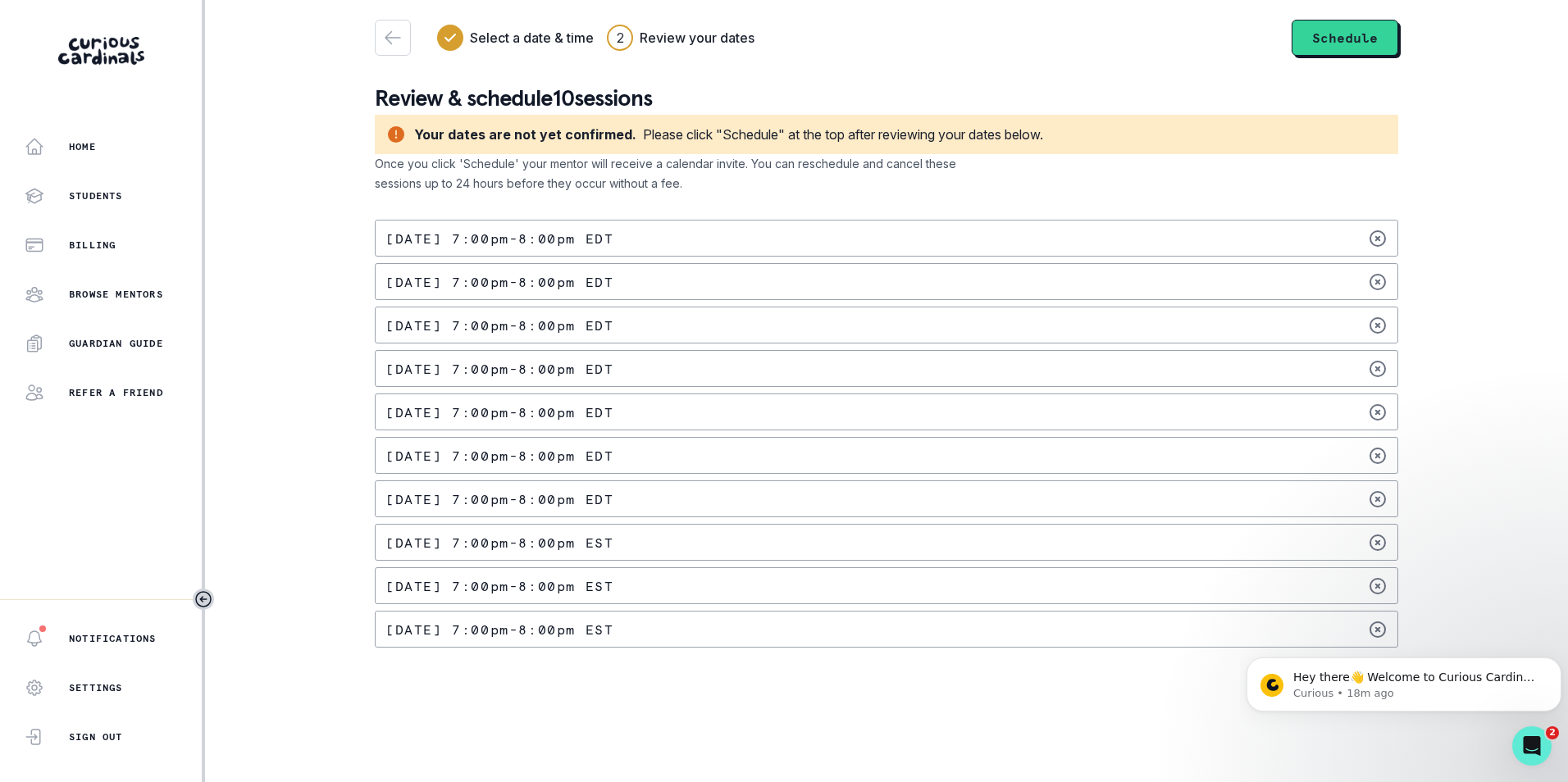
click at [502, 282] on p "[DATE] 7:00pm - 8:00pm EDT" at bounding box center [499, 282] width 228 height 13
click at [1363, 40] on button "Schedule" at bounding box center [1344, 38] width 106 height 36
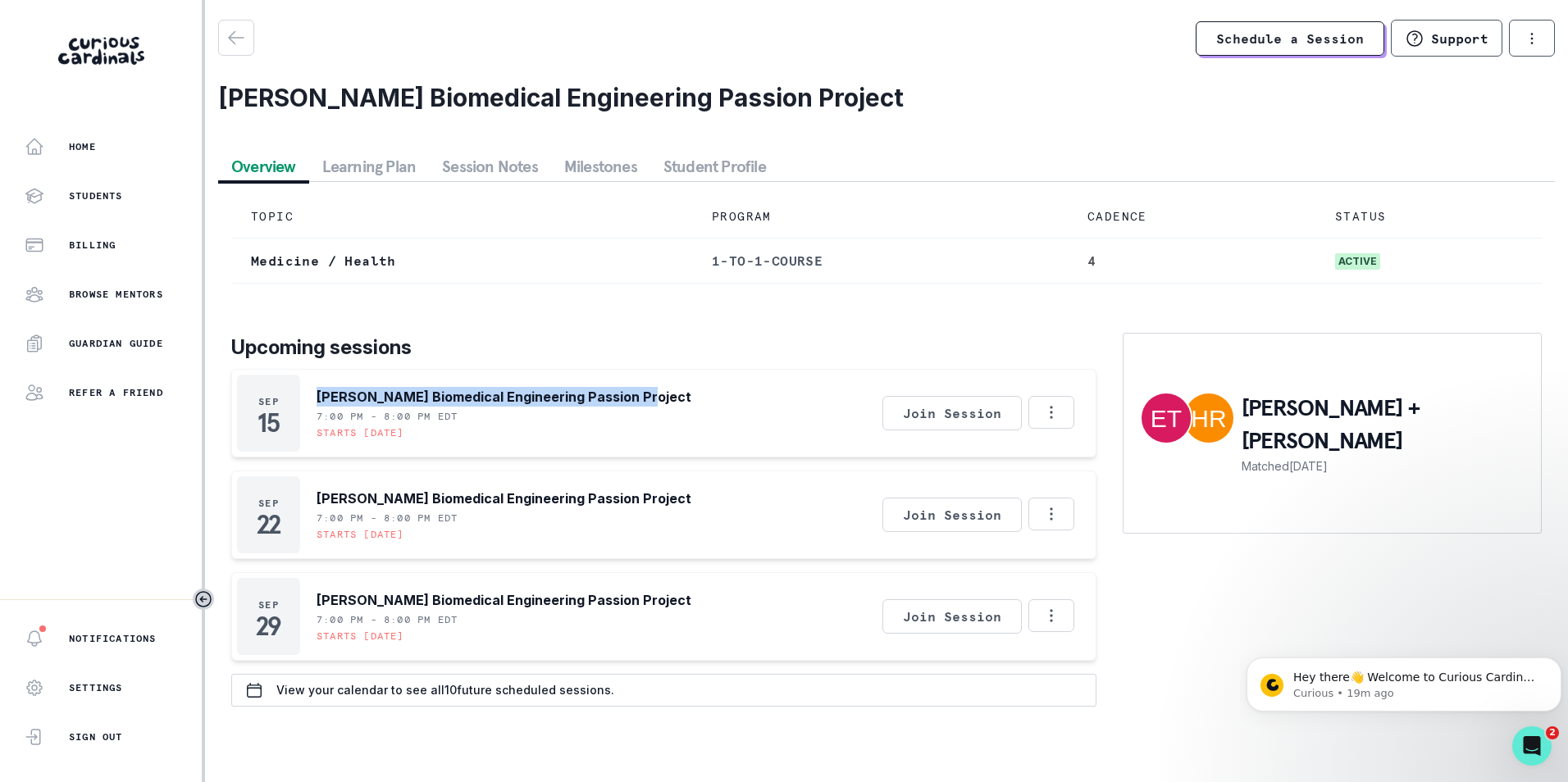
drag, startPoint x: 630, startPoint y: 420, endPoint x: 313, endPoint y: 406, distance: 317.3
click at [313, 406] on div "[DATE] [PERSON_NAME] Biomedical Engineering Passion Project 7:00 PM - 8:00 PM E…" at bounding box center [663, 413] width 865 height 88
copy p "[PERSON_NAME] Biomedical Engineering Passion Project"
